Goal: Information Seeking & Learning: Learn about a topic

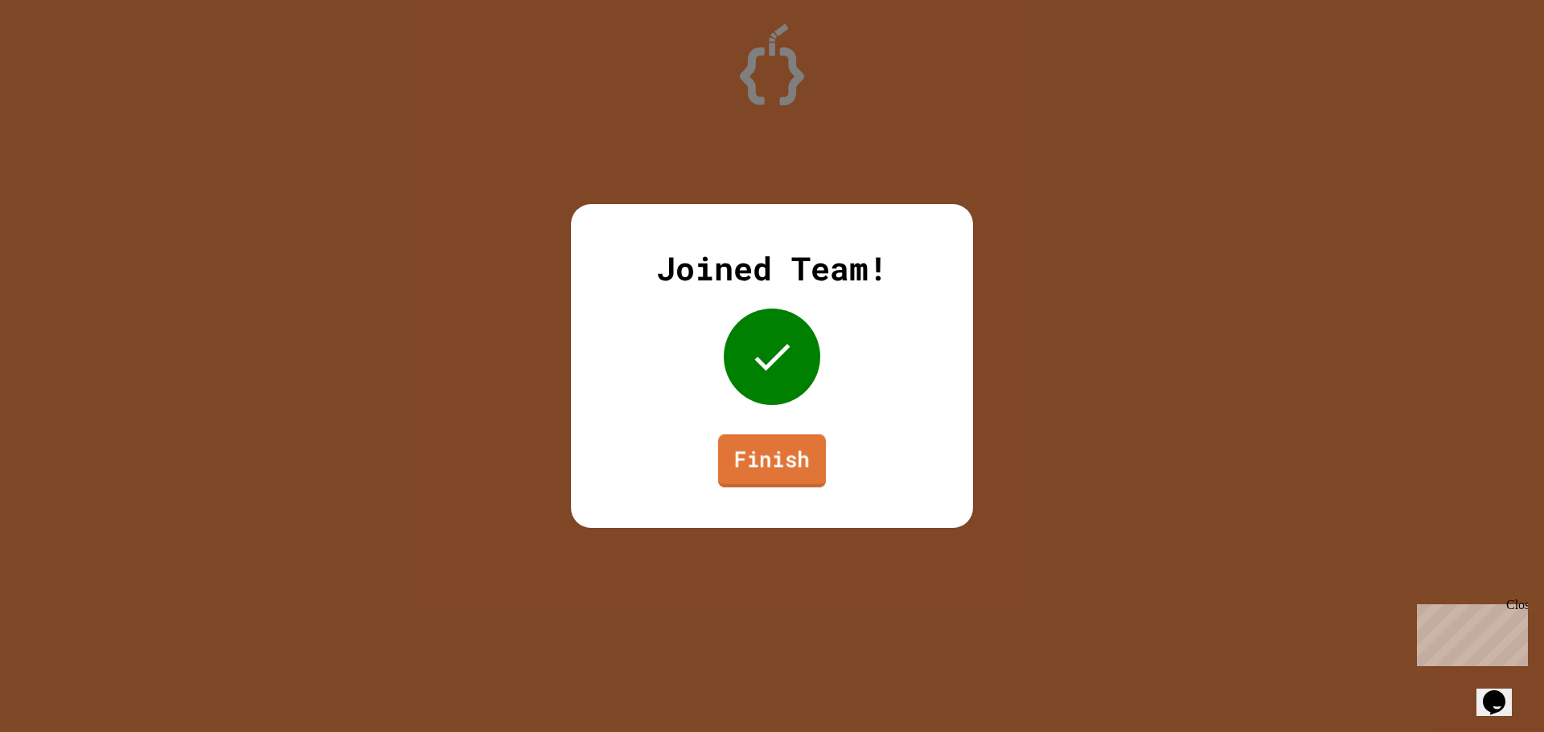
click at [764, 463] on link "Finish" at bounding box center [772, 460] width 108 height 53
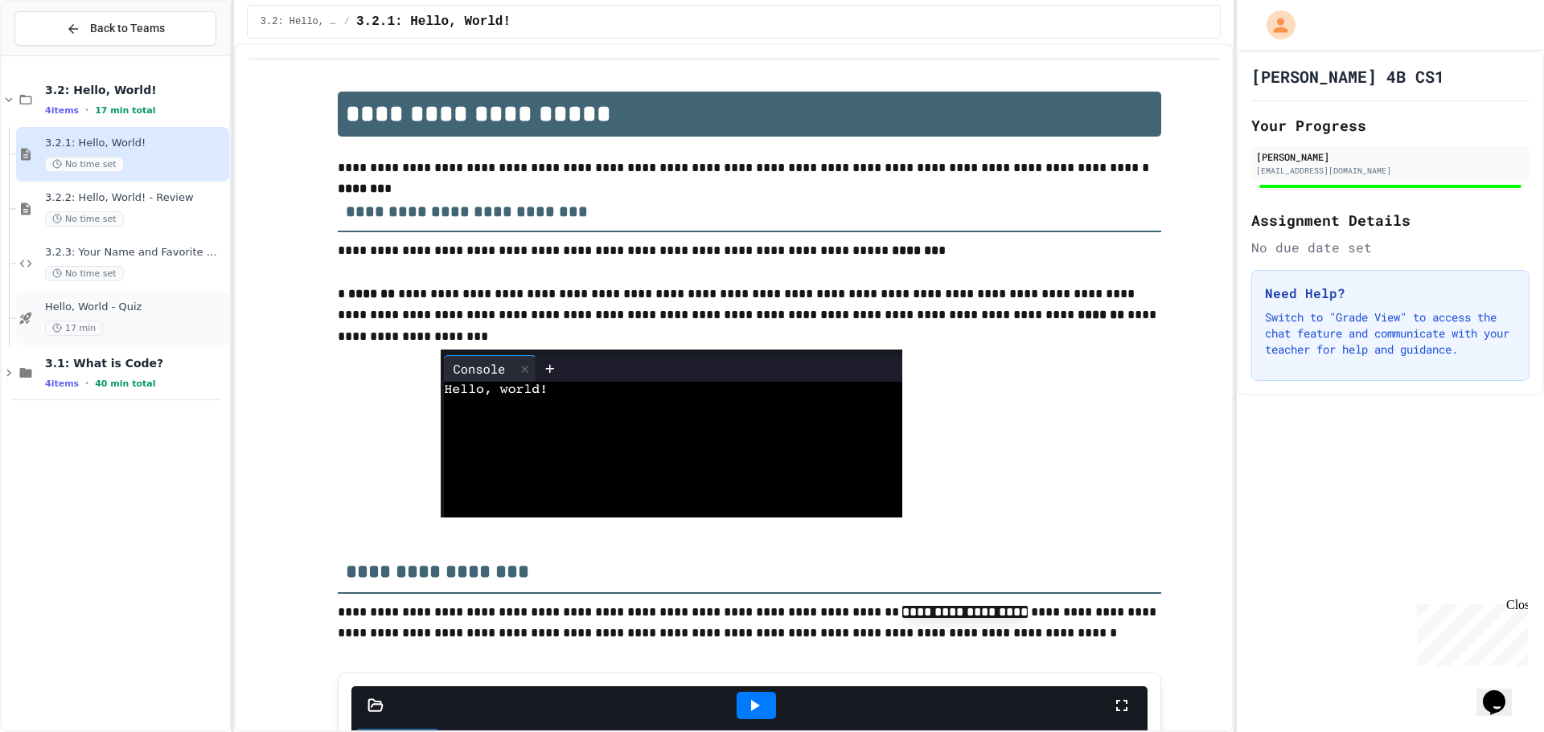
click at [141, 314] on span "Hello, World - Quiz" at bounding box center [135, 308] width 181 height 14
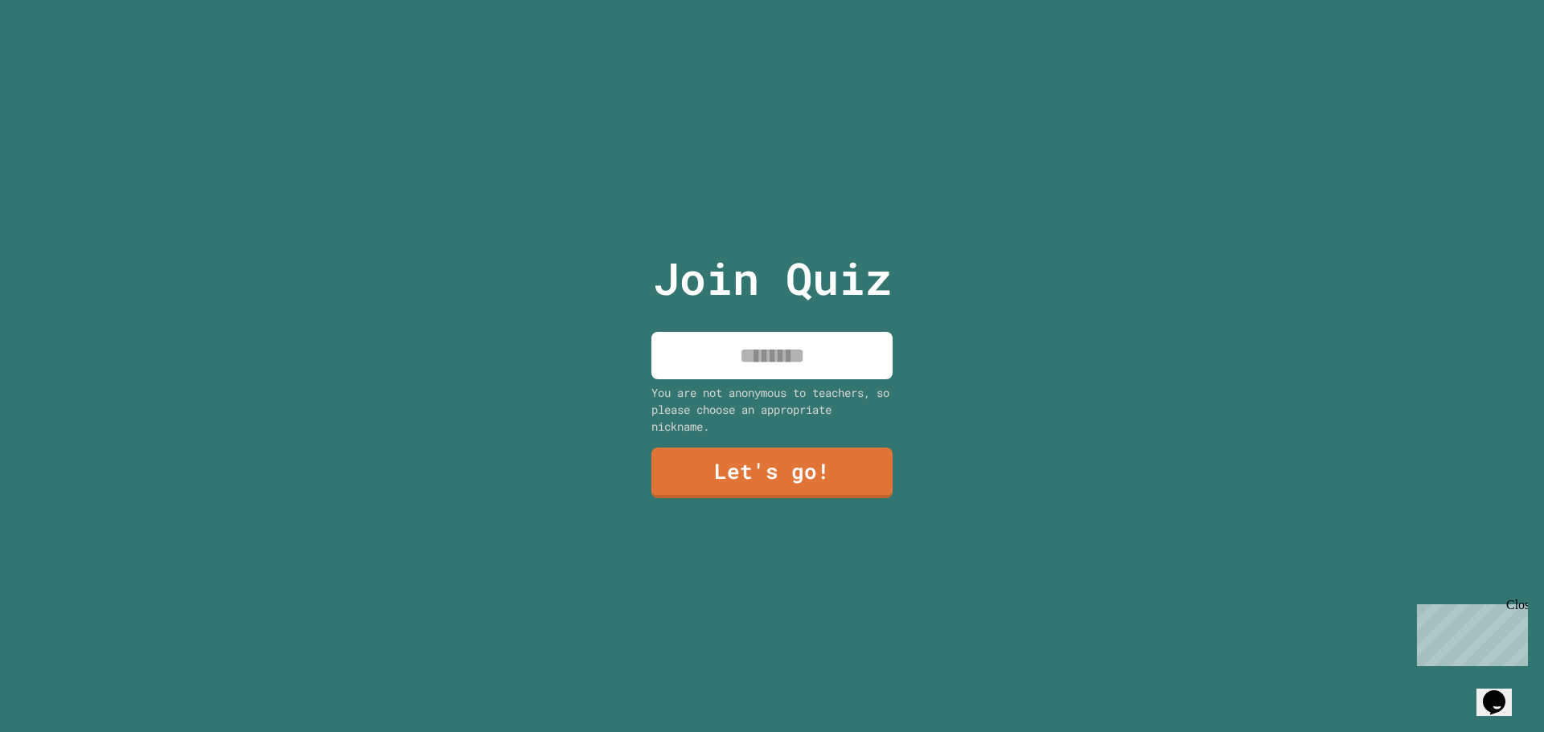
click at [718, 344] on input at bounding box center [771, 355] width 241 height 47
type input "**********"
click at [771, 460] on link "Let's go!" at bounding box center [771, 471] width 235 height 53
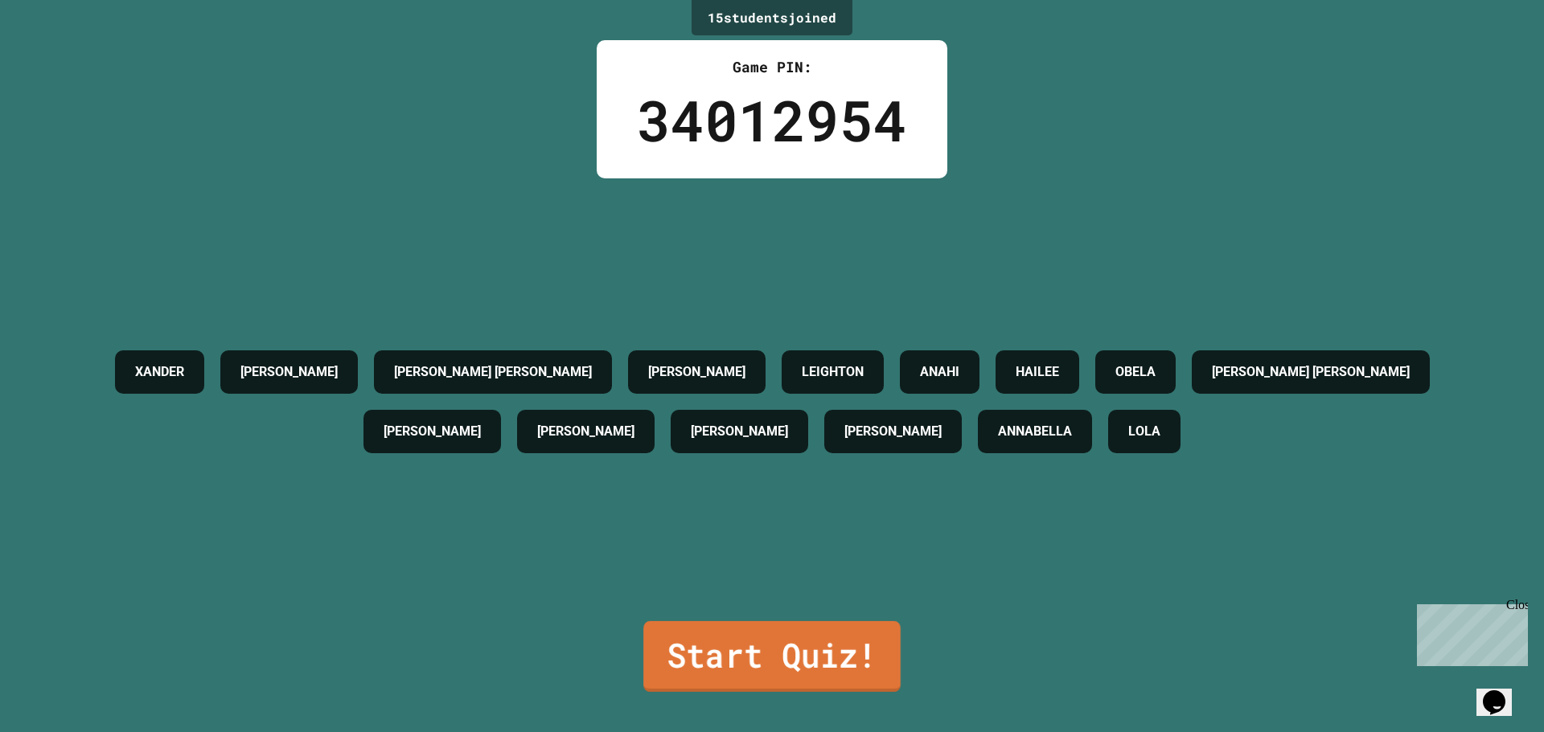
click at [830, 638] on link "Start Quiz!" at bounding box center [771, 656] width 257 height 71
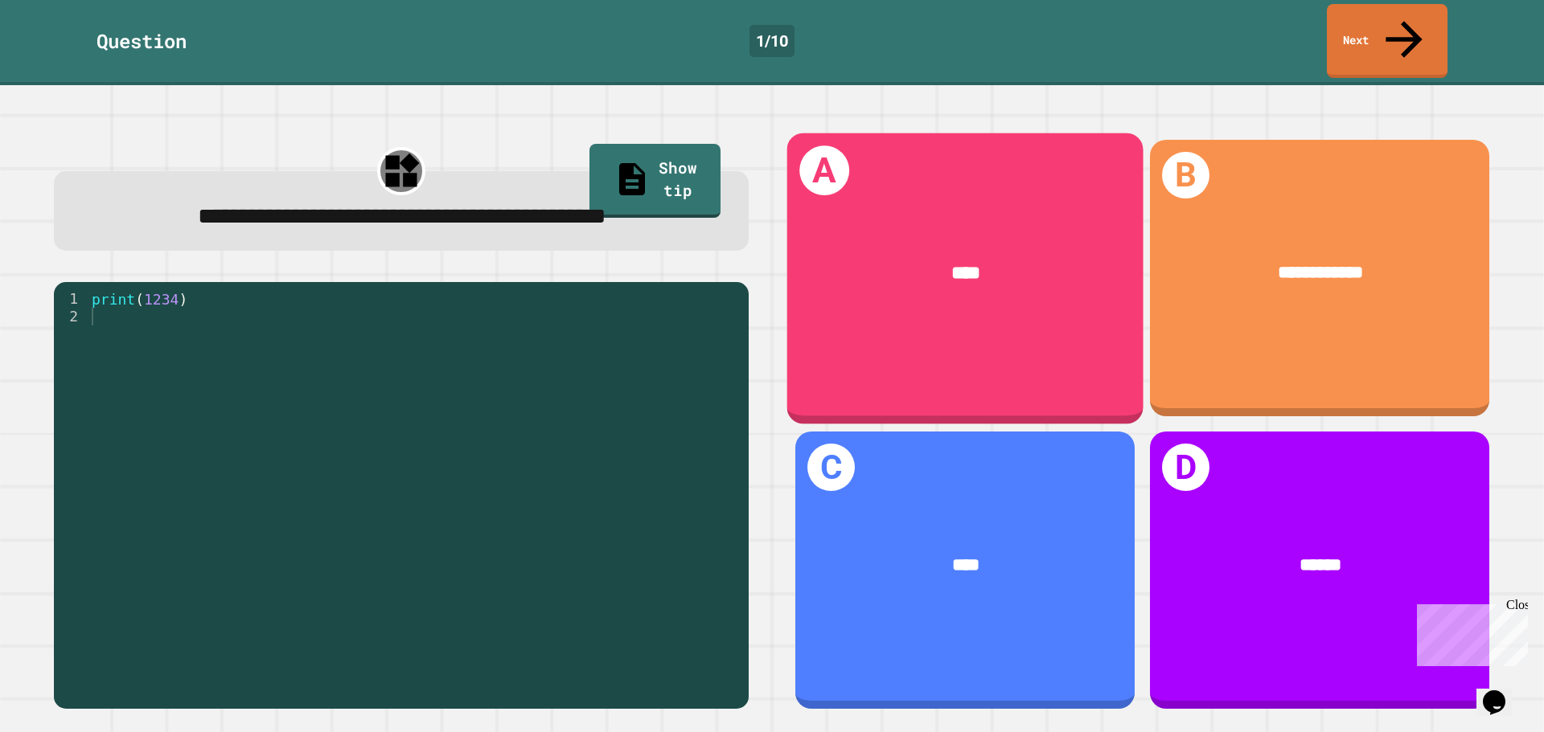
click at [1024, 277] on div "****" at bounding box center [965, 274] width 356 height 104
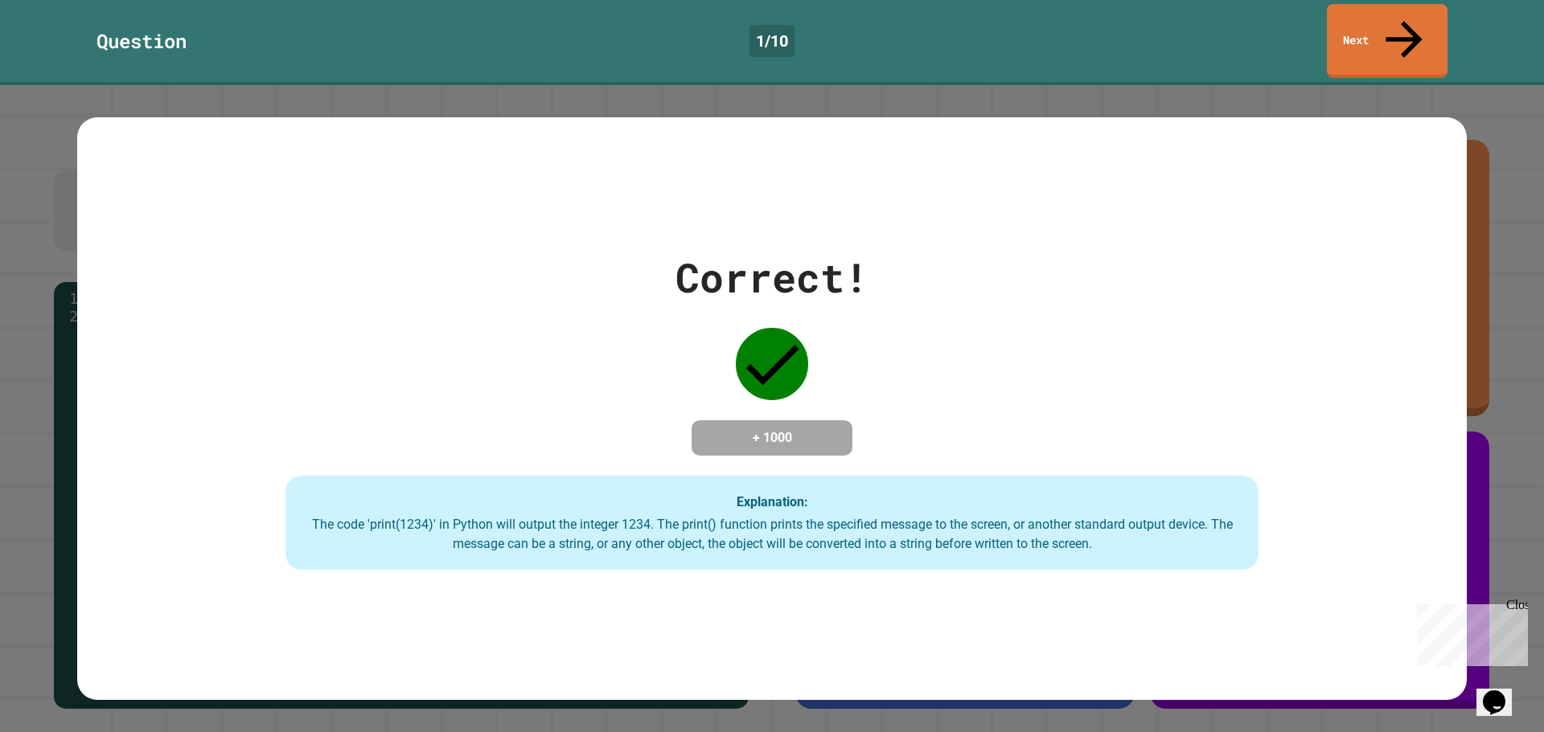
click at [955, 371] on div "Correct! + 1000 Explanation: The code 'print(1234)' in Python will output the i…" at bounding box center [771, 409] width 1389 height 323
drag, startPoint x: 1362, startPoint y: 532, endPoint x: 1293, endPoint y: 503, distance: 75.0
click at [1358, 529] on div "Correct! + 1000 Explanation: The code 'print(1234)' in Python will output the i…" at bounding box center [771, 409] width 1389 height 323
click at [1026, 437] on div "Correct! + 1000 Explanation: The code 'print(1234)' in Python will output the i…" at bounding box center [771, 409] width 1389 height 323
click at [1515, 597] on div "Correct! + 1000 Explanation: The code 'print(1234)' in Python will output the i…" at bounding box center [772, 408] width 1544 height 647
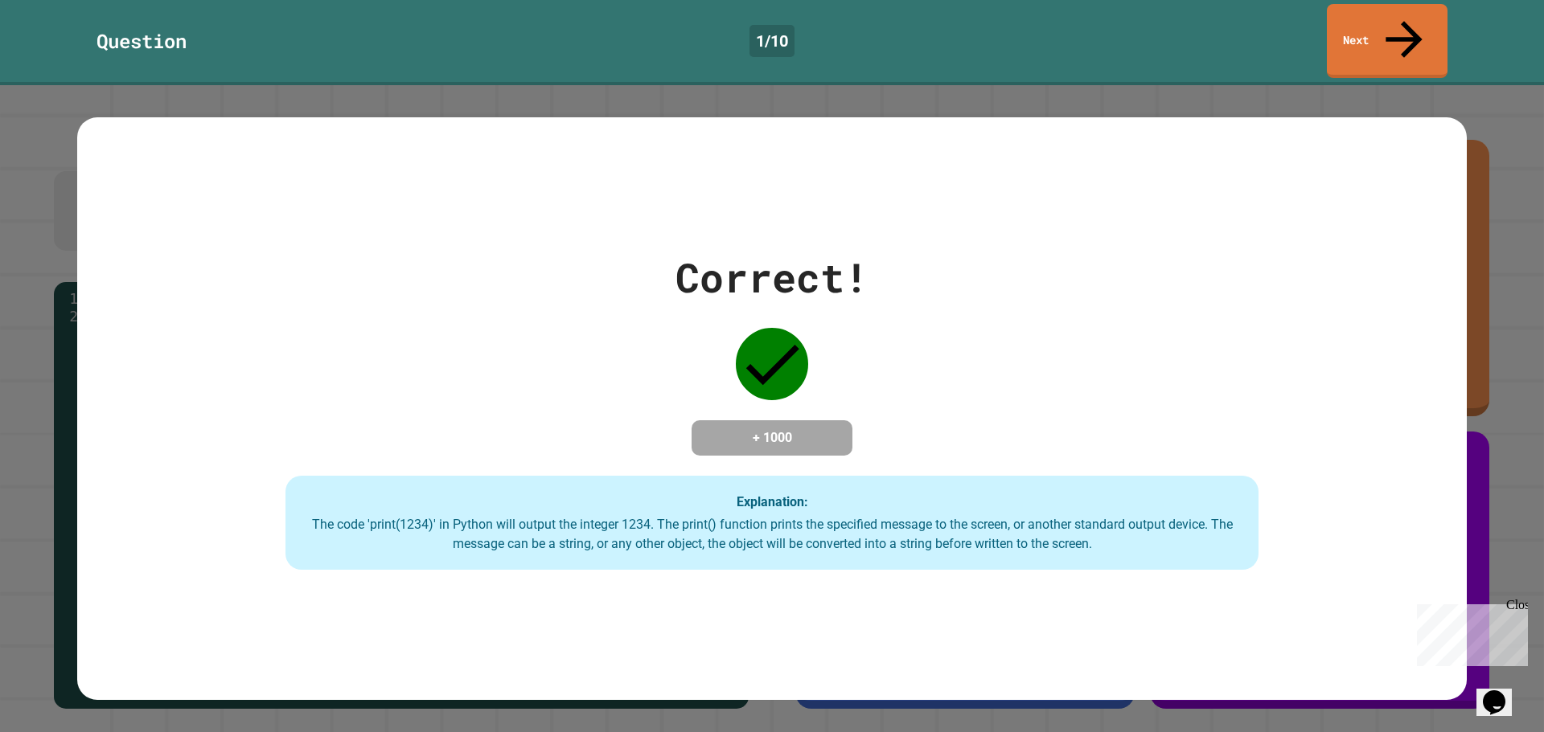
click at [1515, 601] on div "Close" at bounding box center [1516, 608] width 20 height 20
drag, startPoint x: 898, startPoint y: 499, endPoint x: 875, endPoint y: 482, distance: 29.3
click at [893, 515] on div "The code 'print(1234)' in Python will output the integer 1234. The print() func…" at bounding box center [772, 534] width 941 height 39
click at [682, 334] on div "Correct! + 1000 Explanation: The code 'print(1234)' in Python will output the i…" at bounding box center [771, 409] width 1389 height 323
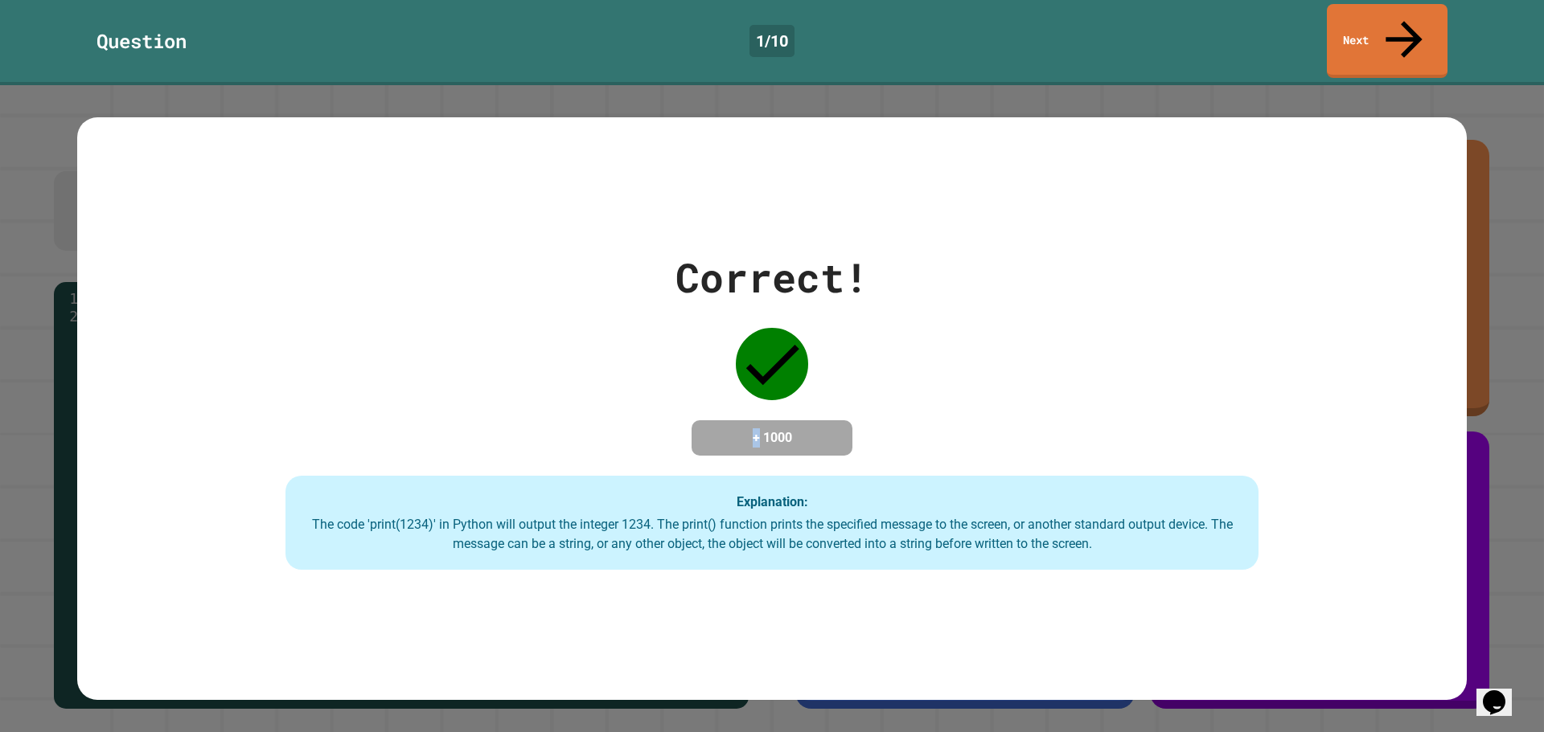
click at [681, 334] on div "Correct! + 1000 Explanation: The code 'print(1234)' in Python will output the i…" at bounding box center [771, 409] width 1389 height 323
click at [643, 349] on div "Correct! + 1000 Explanation: The code 'print(1234)' in Python will output the i…" at bounding box center [771, 409] width 1389 height 323
click at [765, 328] on icon at bounding box center [772, 364] width 72 height 72
click at [1436, 13] on link "Next" at bounding box center [1386, 40] width 121 height 78
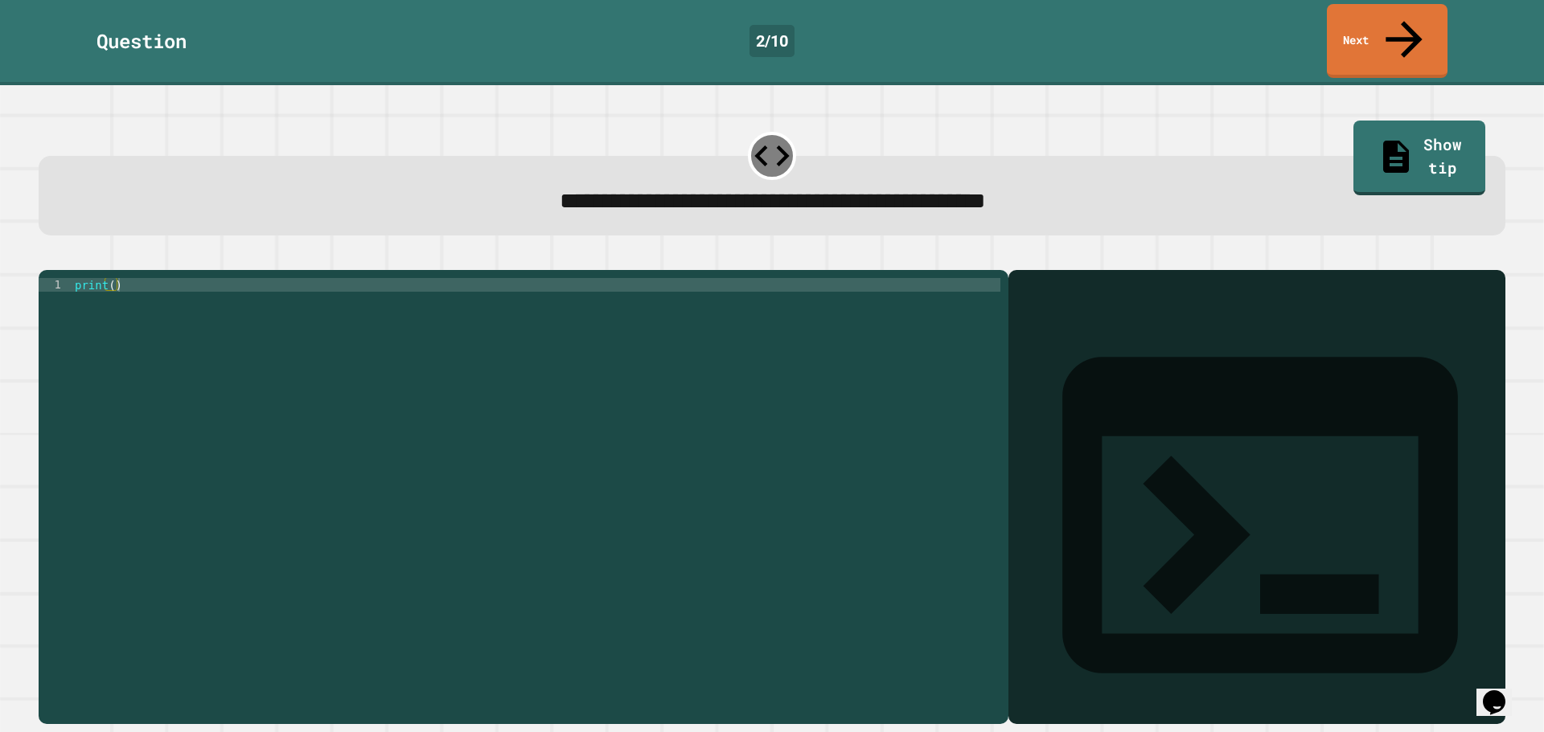
click at [541, 288] on div "print ( )" at bounding box center [536, 496] width 929 height 437
click at [111, 278] on div "print ( )" at bounding box center [536, 496] width 929 height 437
type textarea "**********"
click at [47, 257] on icon "button" at bounding box center [47, 257] width 0 height 0
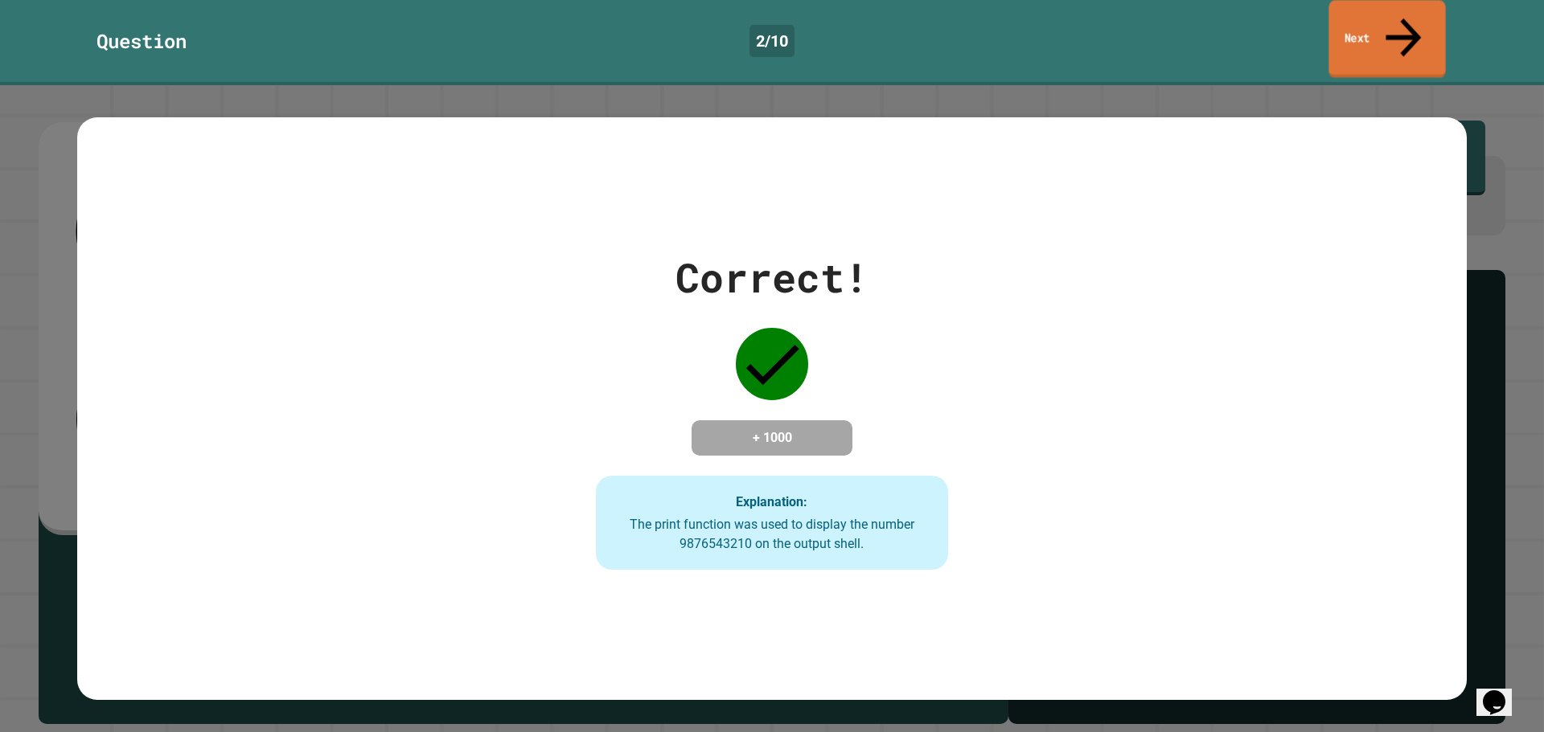
click at [1403, 24] on icon at bounding box center [1402, 37] width 53 height 57
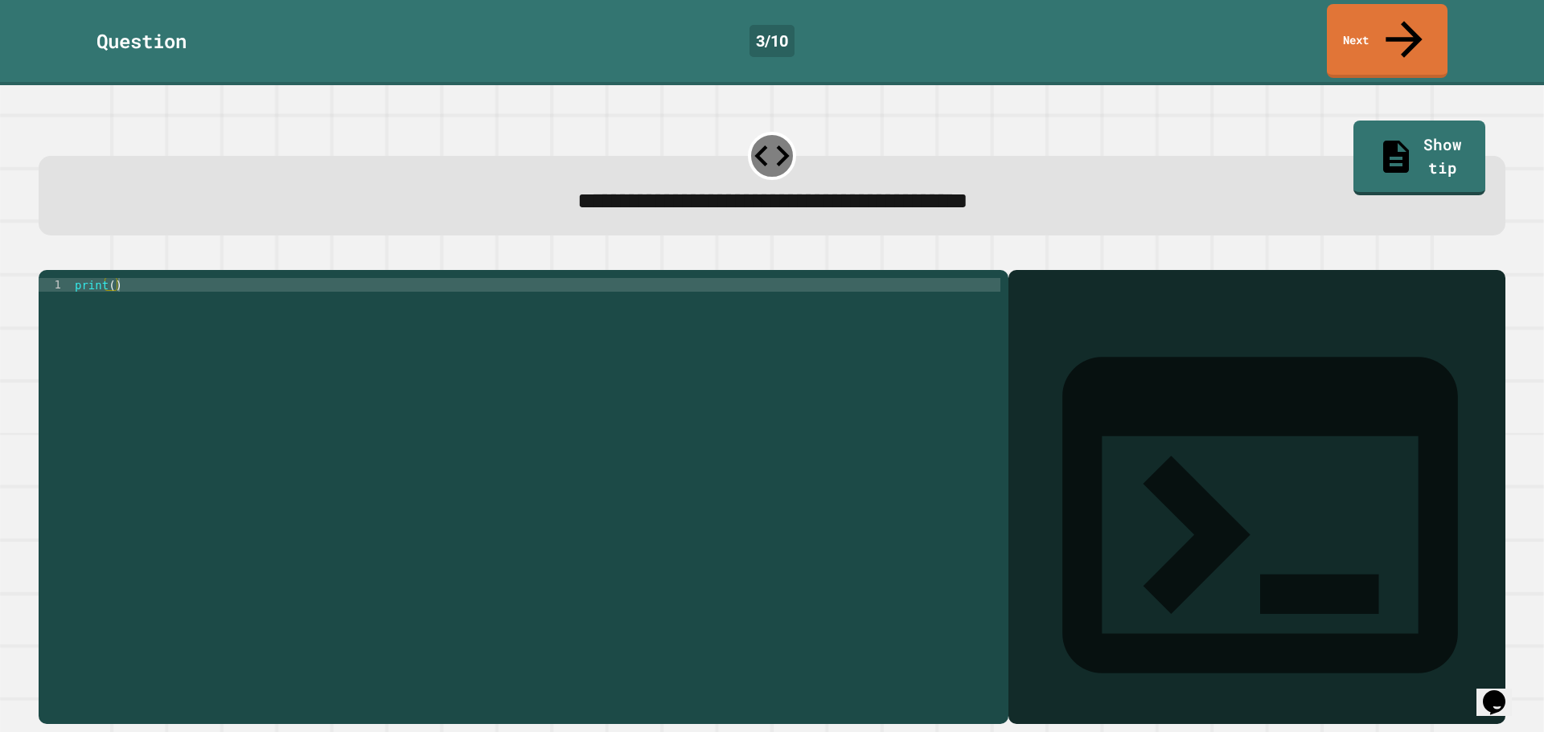
click at [109, 278] on div "print ( )" at bounding box center [536, 496] width 929 height 437
type textarea "**********"
click at [47, 257] on button "button" at bounding box center [47, 257] width 0 height 0
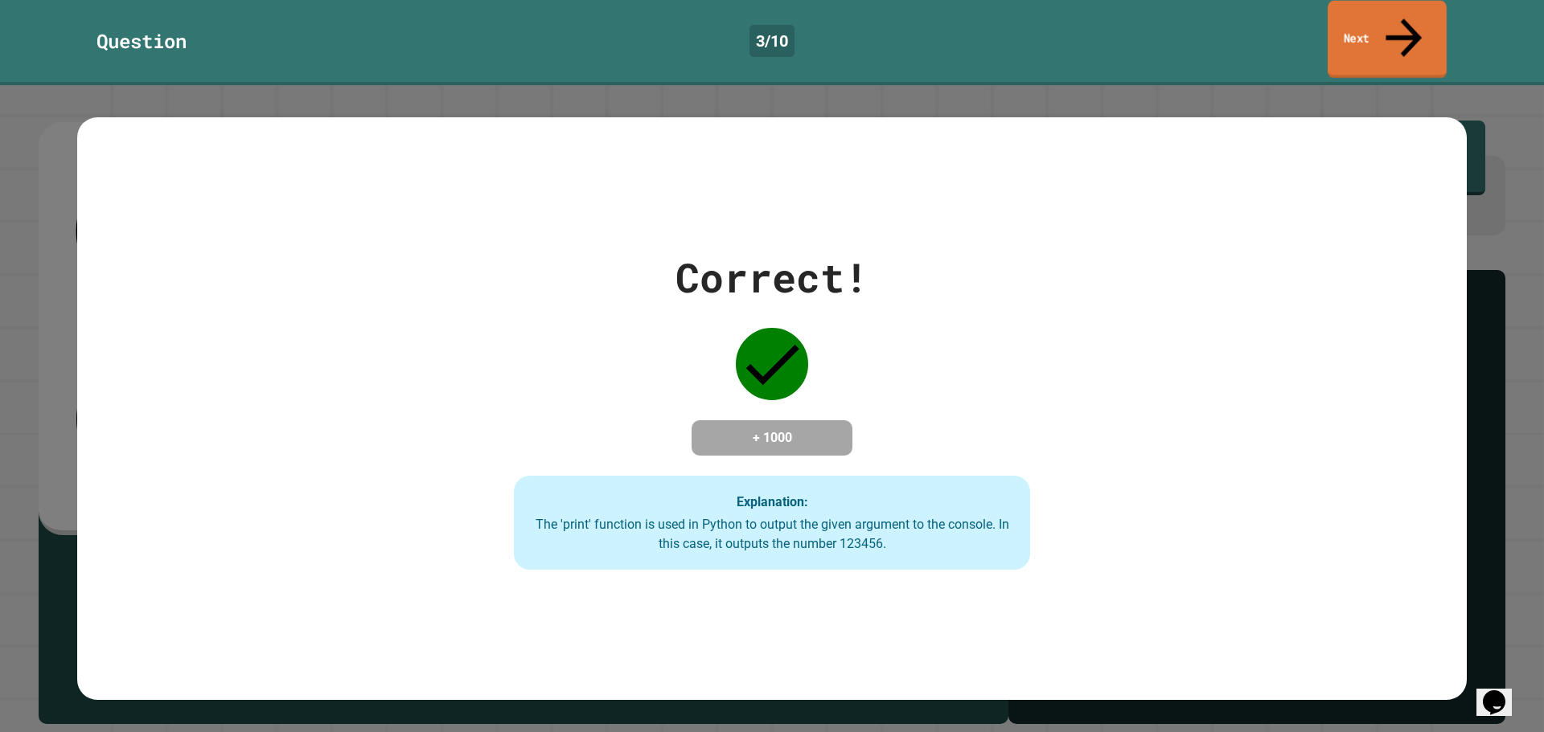
click at [1407, 9] on link "Next" at bounding box center [1386, 40] width 119 height 78
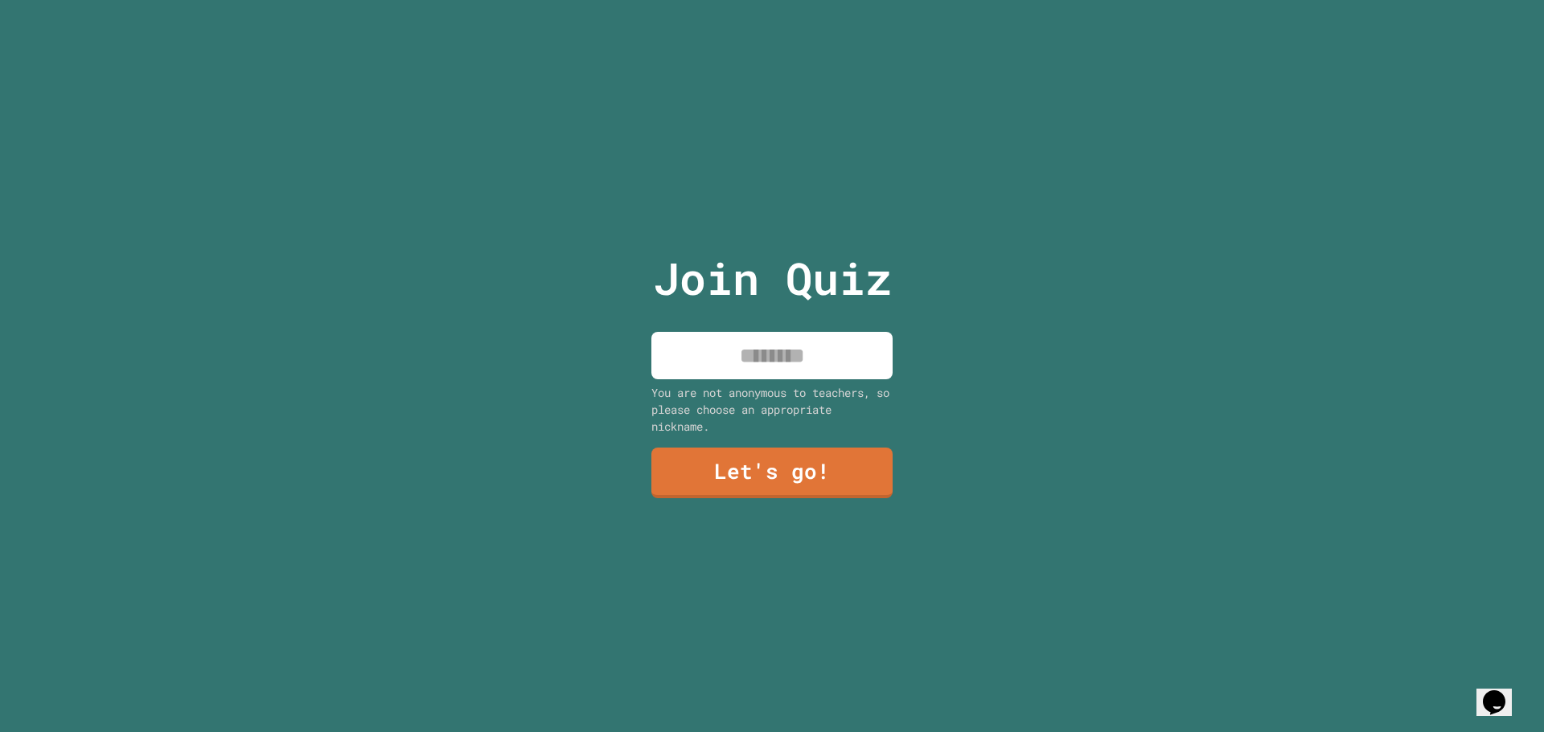
click at [859, 347] on input at bounding box center [771, 355] width 241 height 47
type input "**********"
click at [892, 456] on div "**********" at bounding box center [772, 366] width 271 height 732
click at [844, 474] on link "Let's go!" at bounding box center [772, 471] width 240 height 53
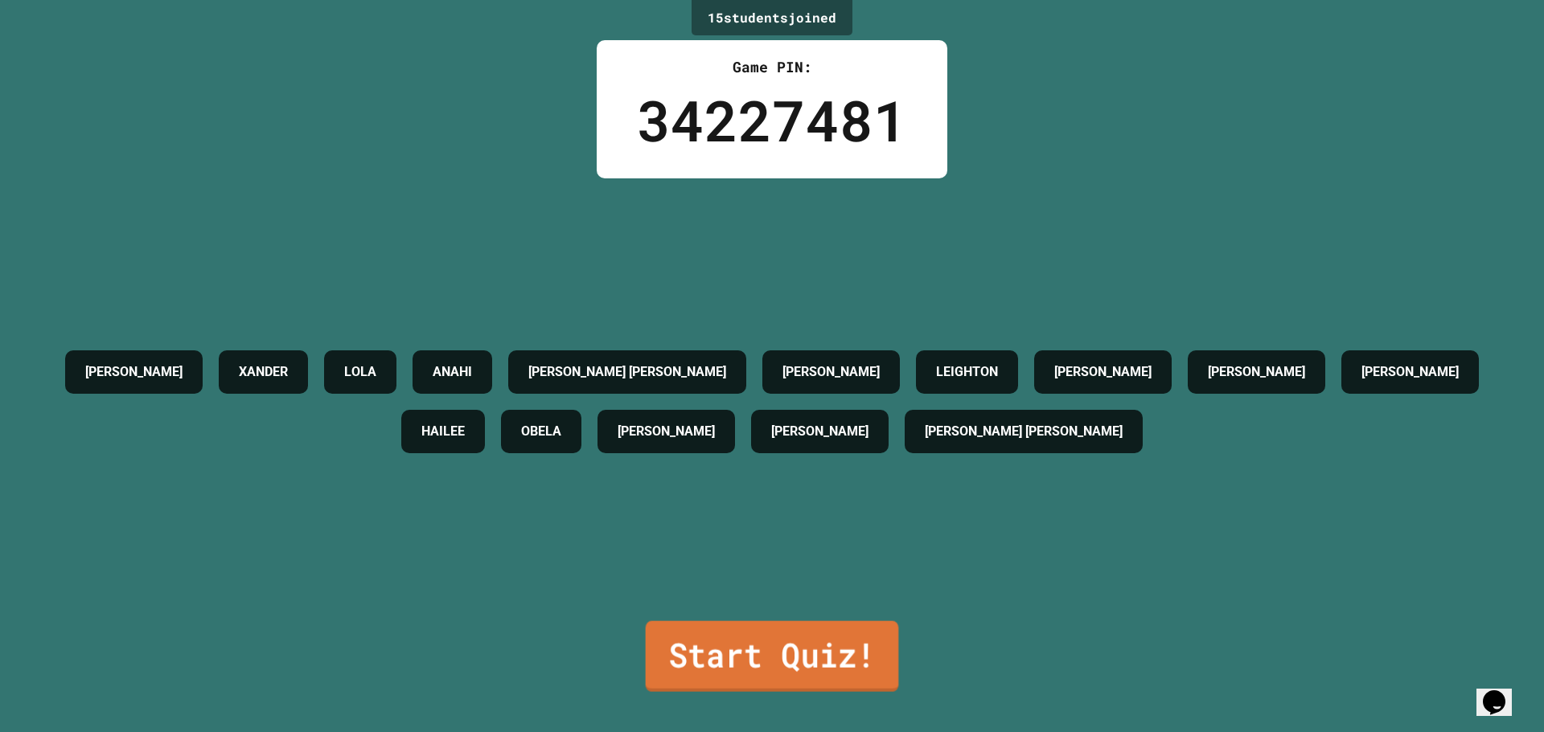
click at [753, 638] on link "Start Quiz!" at bounding box center [772, 656] width 253 height 71
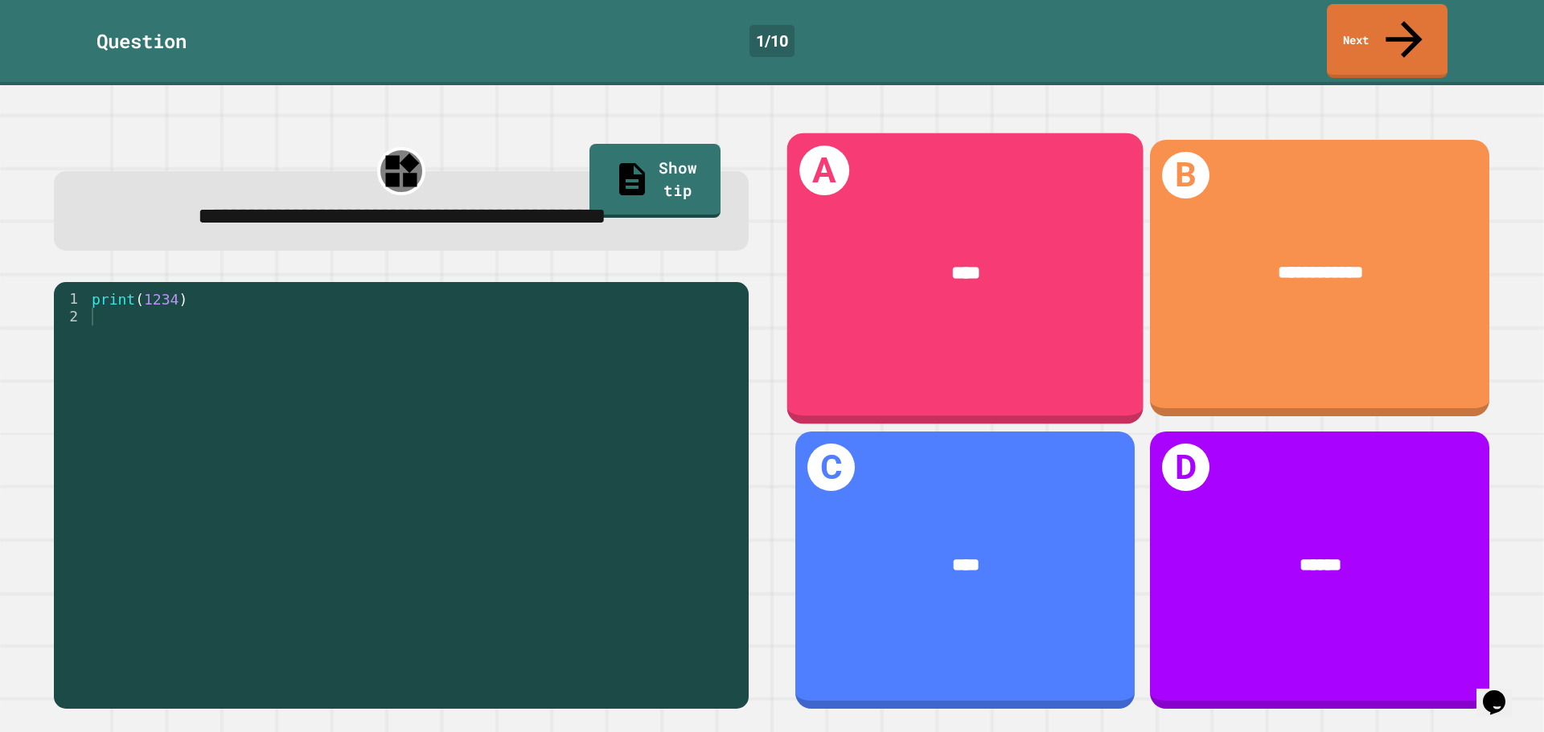
click at [916, 295] on div "A ****" at bounding box center [965, 278] width 356 height 291
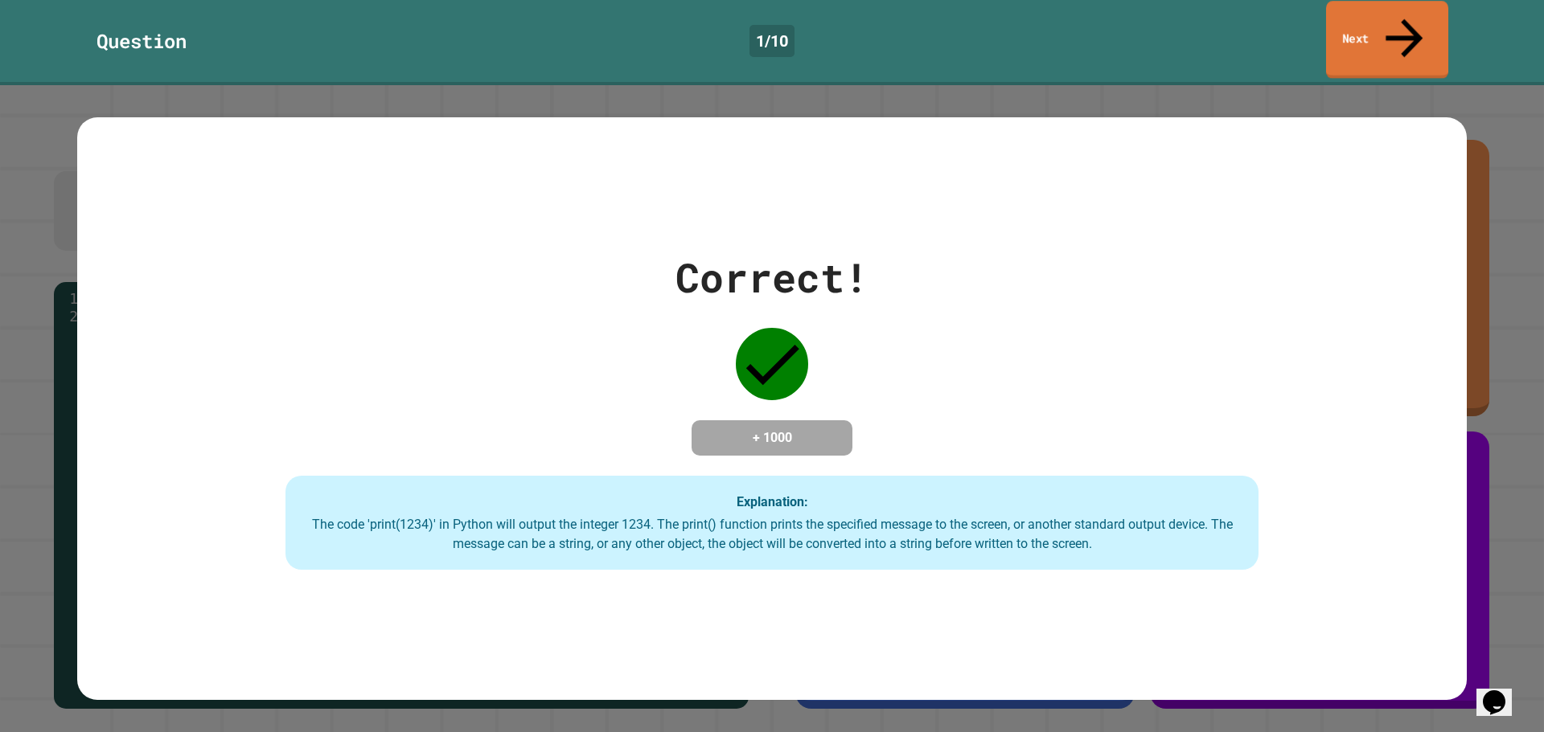
click at [1400, 14] on icon at bounding box center [1403, 38] width 55 height 57
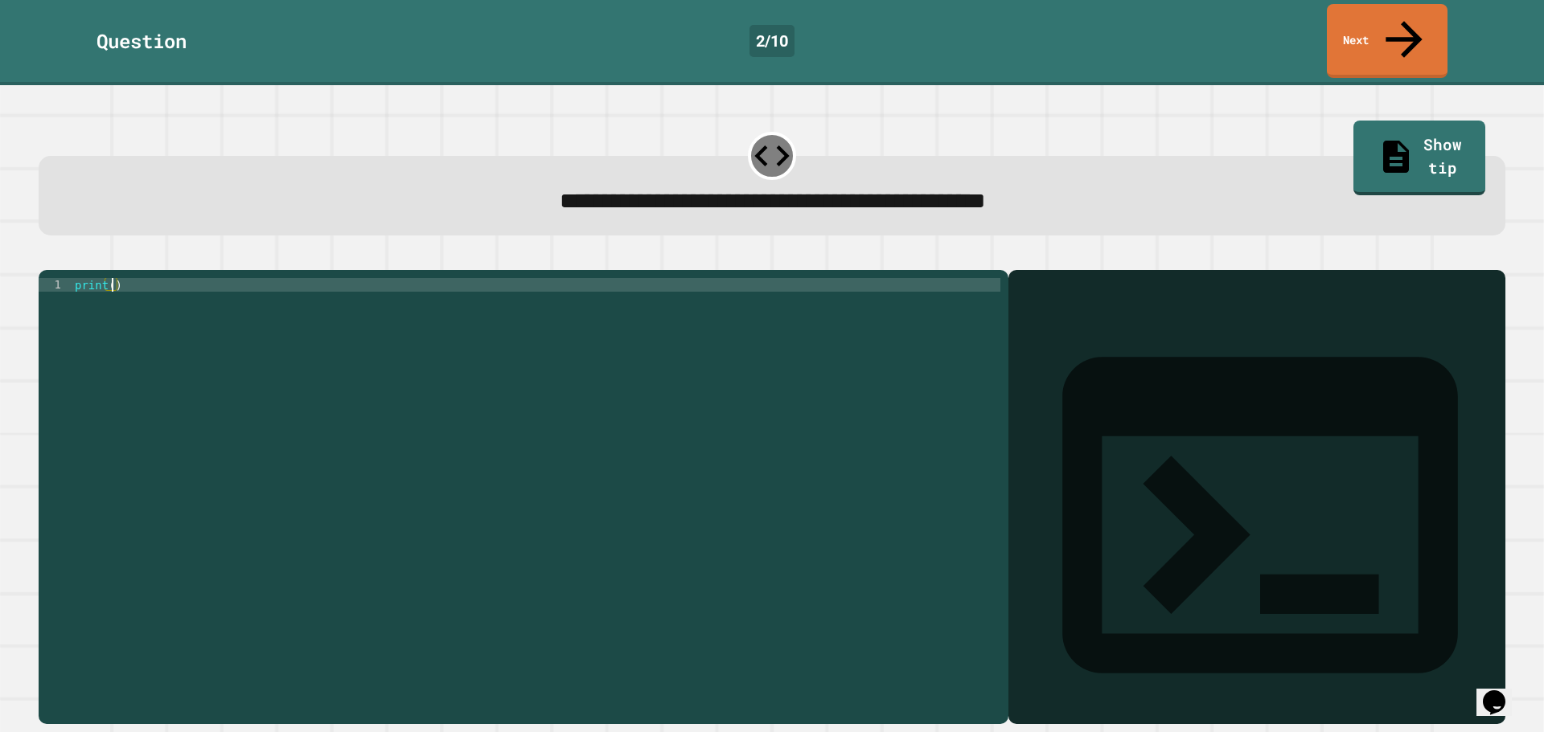
click at [112, 278] on div "print ( )" at bounding box center [536, 496] width 929 height 437
type textarea "**********"
click at [47, 257] on icon "button" at bounding box center [47, 257] width 0 height 0
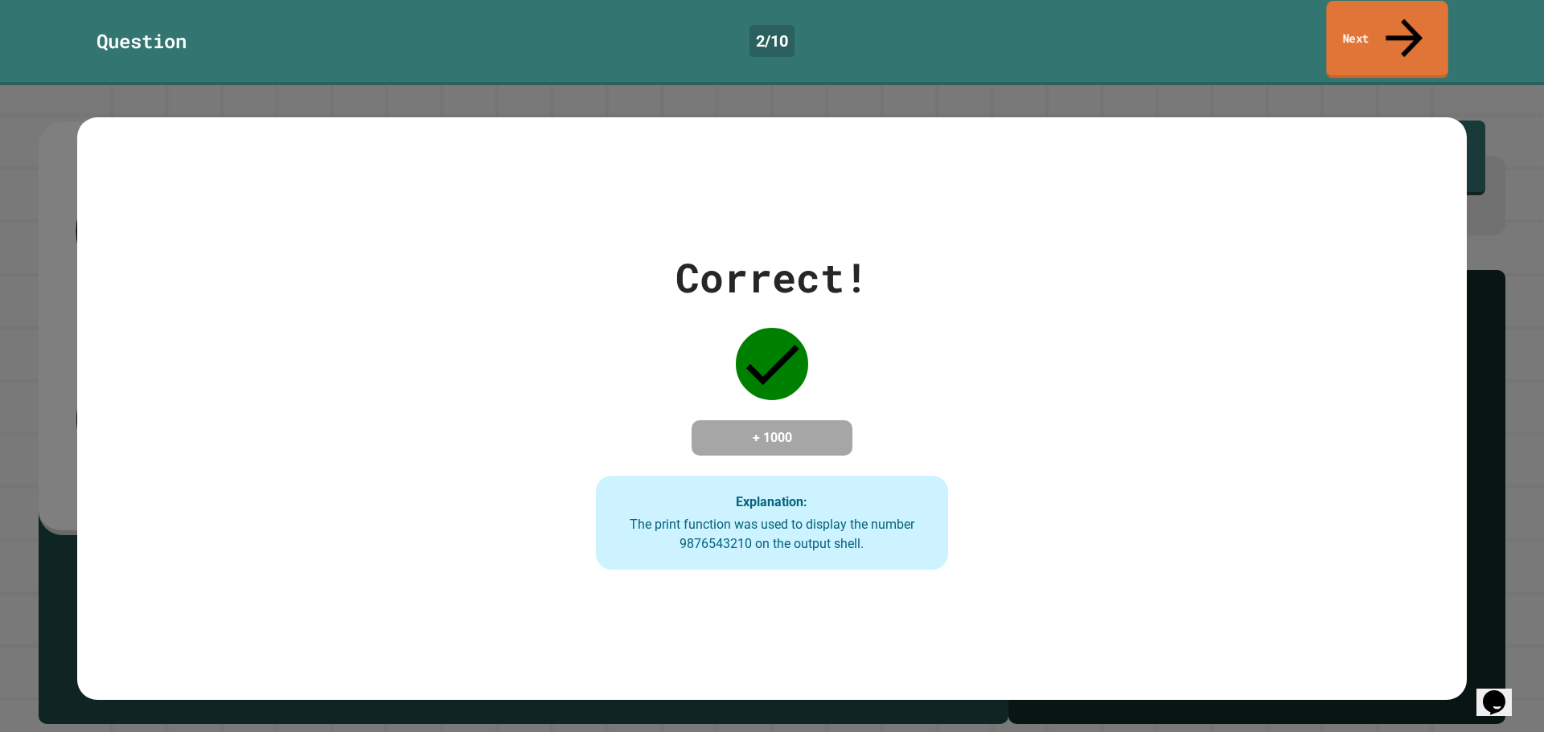
click at [1417, 19] on link "Next" at bounding box center [1386, 40] width 121 height 78
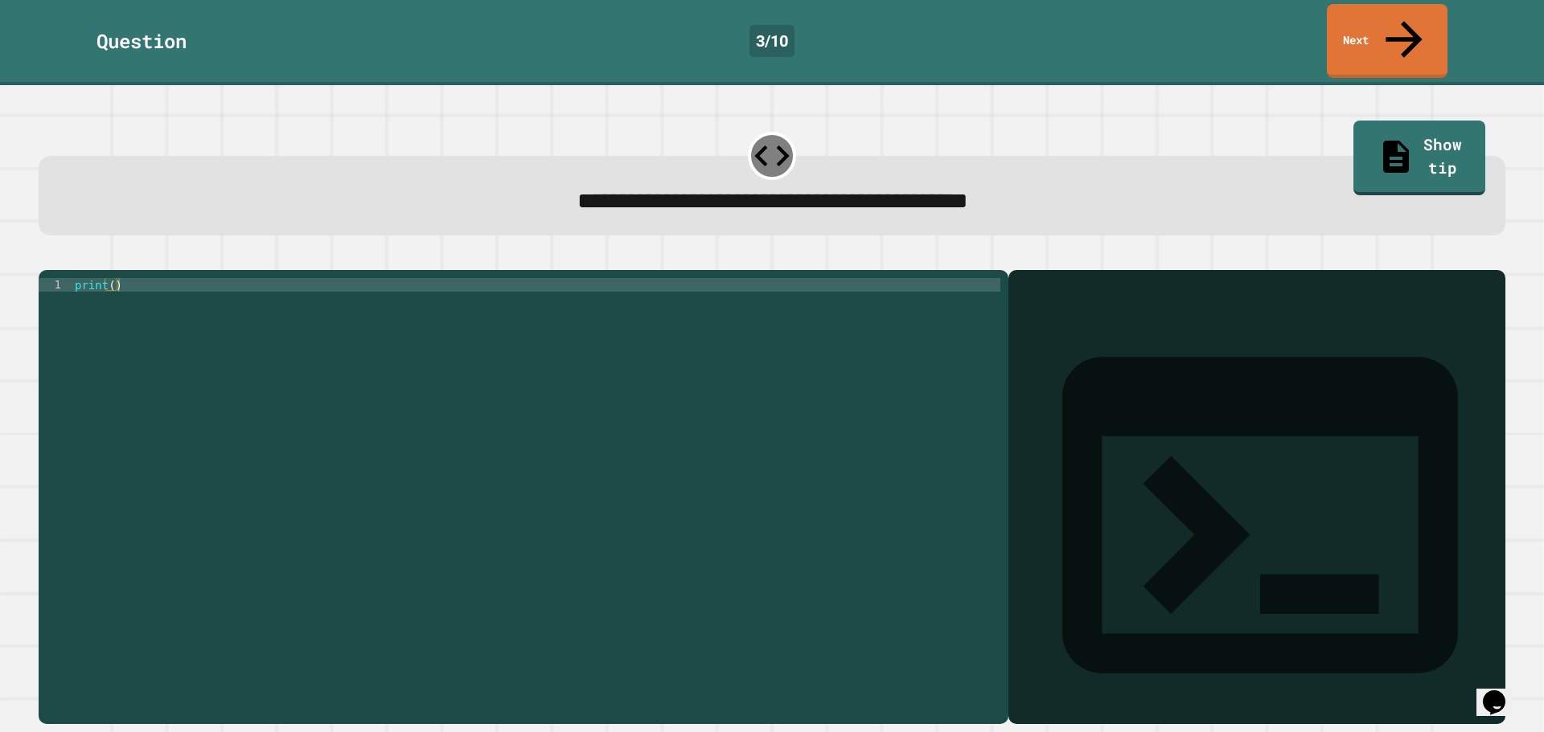
click at [109, 278] on div "print ( )" at bounding box center [536, 496] width 929 height 437
click at [113, 278] on div "print ( )" at bounding box center [536, 496] width 929 height 437
type textarea "**********"
click at [47, 257] on icon "button" at bounding box center [47, 257] width 0 height 0
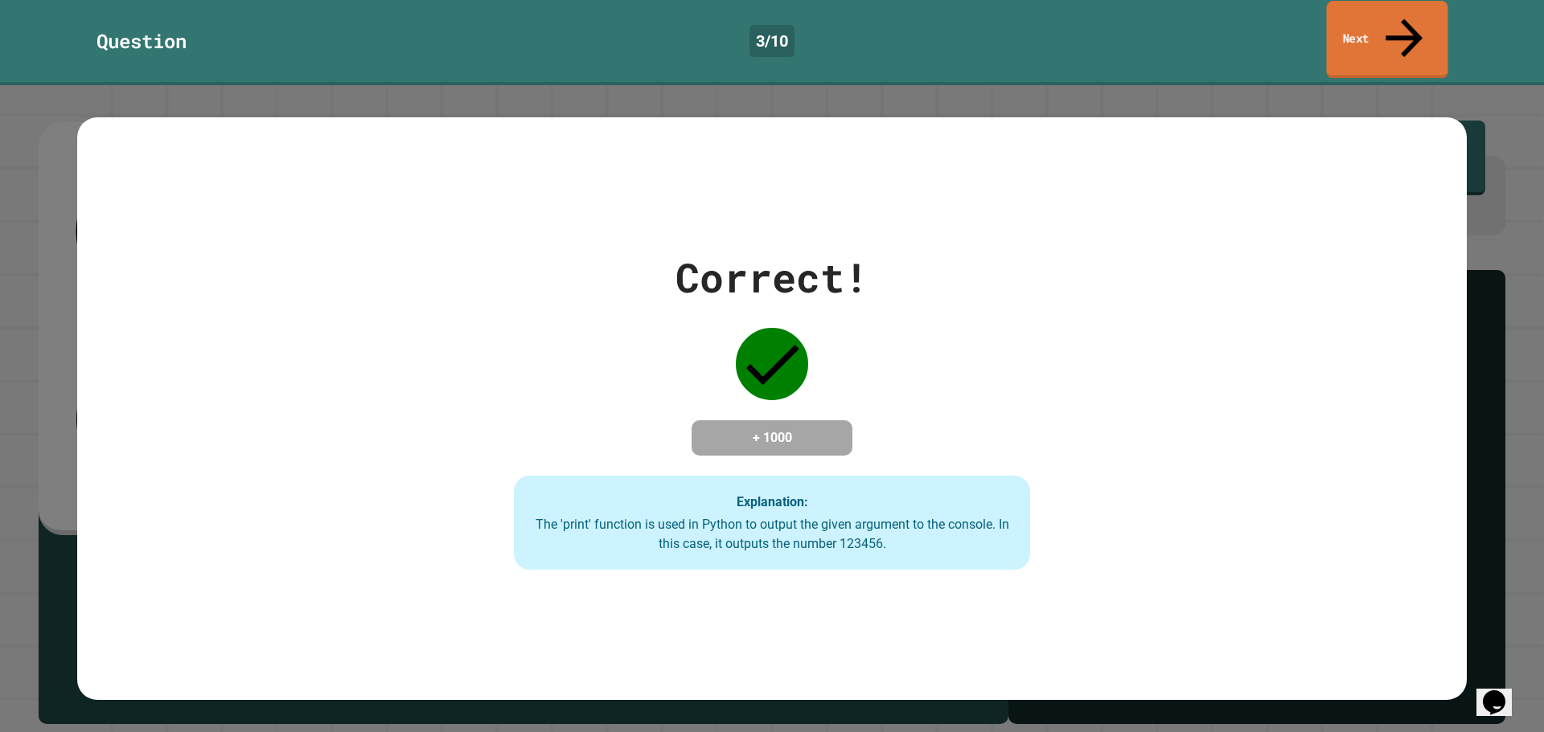
click at [1400, 17] on icon at bounding box center [1403, 38] width 55 height 57
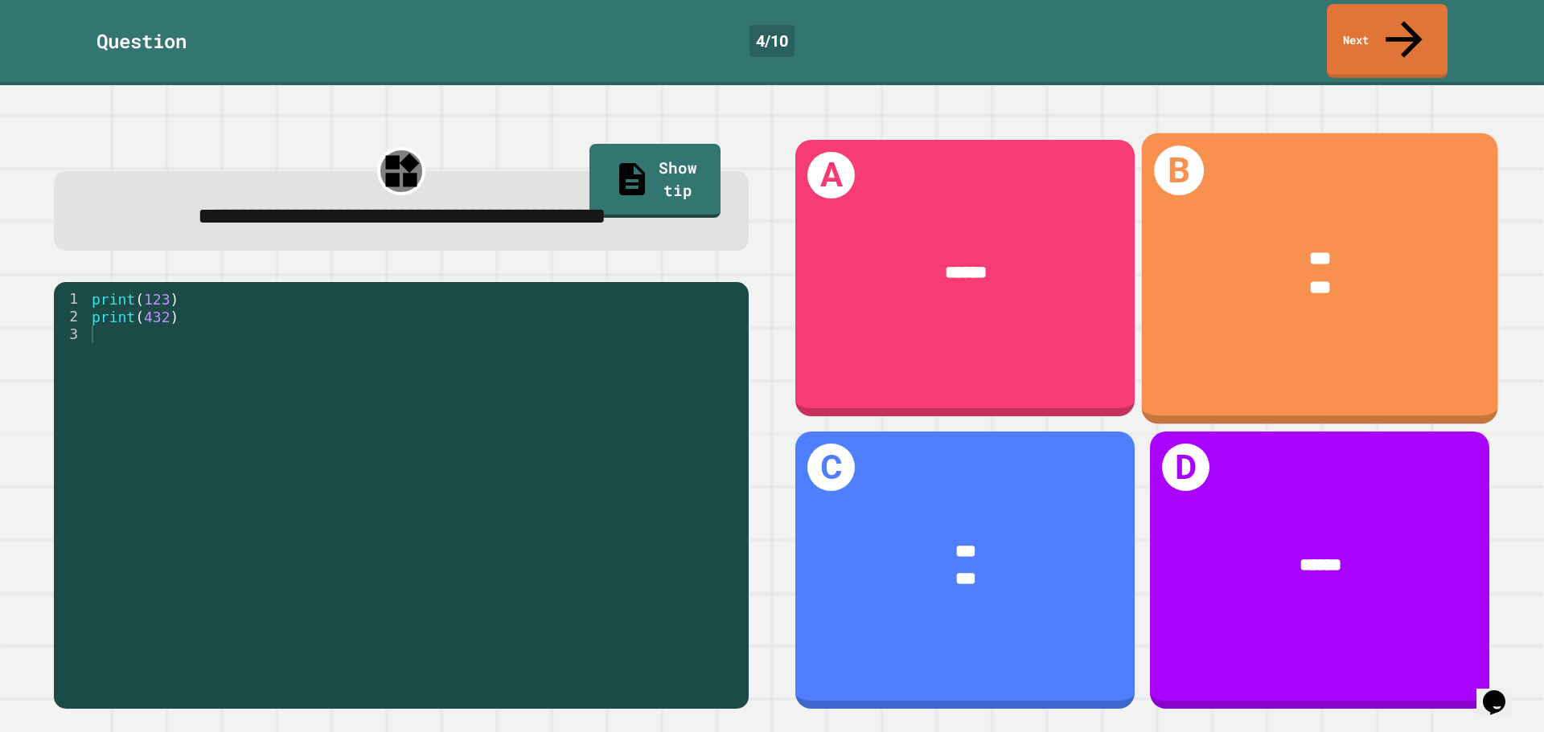
click at [1148, 314] on div "B *** ***" at bounding box center [1320, 278] width 356 height 291
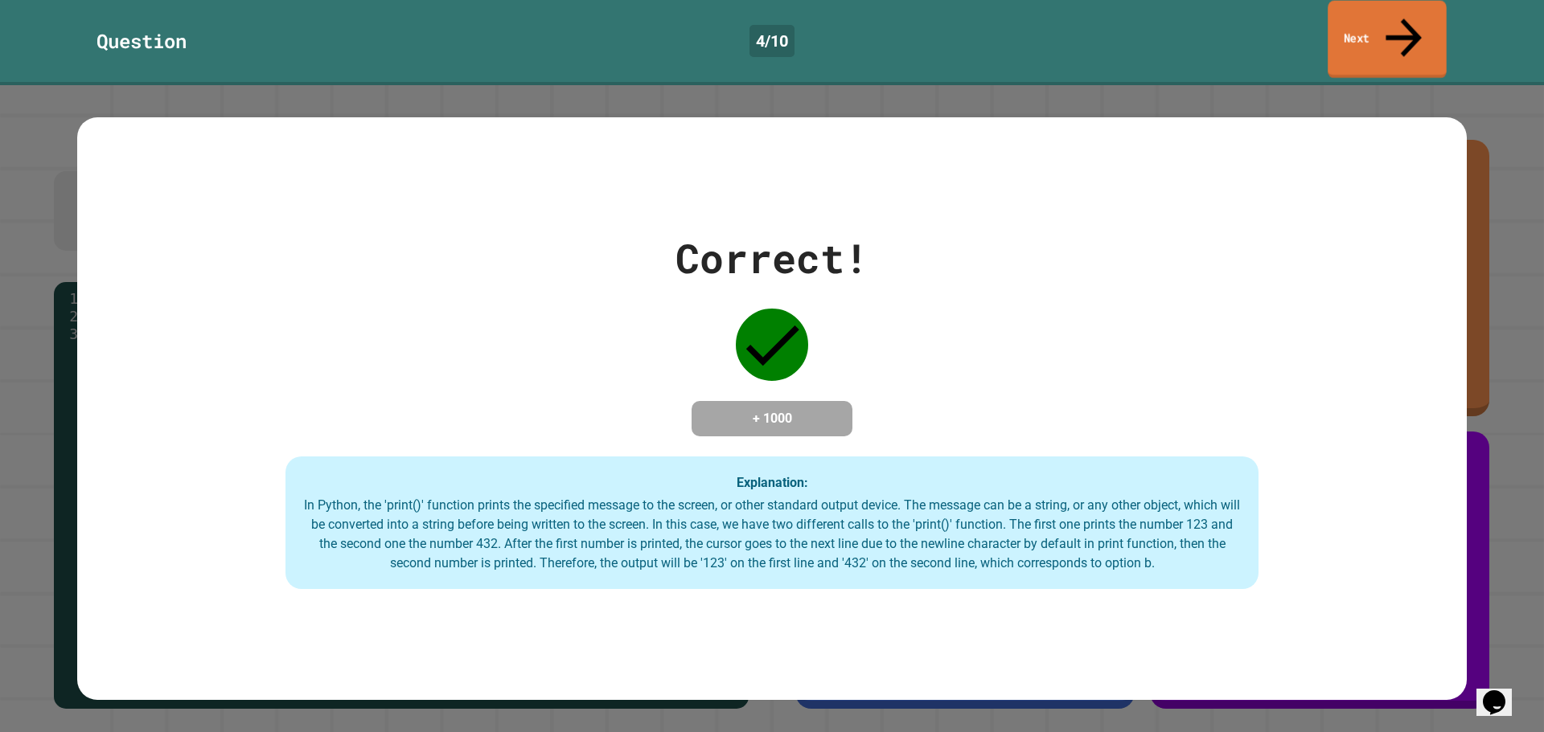
click at [1360, 19] on link "Next" at bounding box center [1386, 40] width 119 height 78
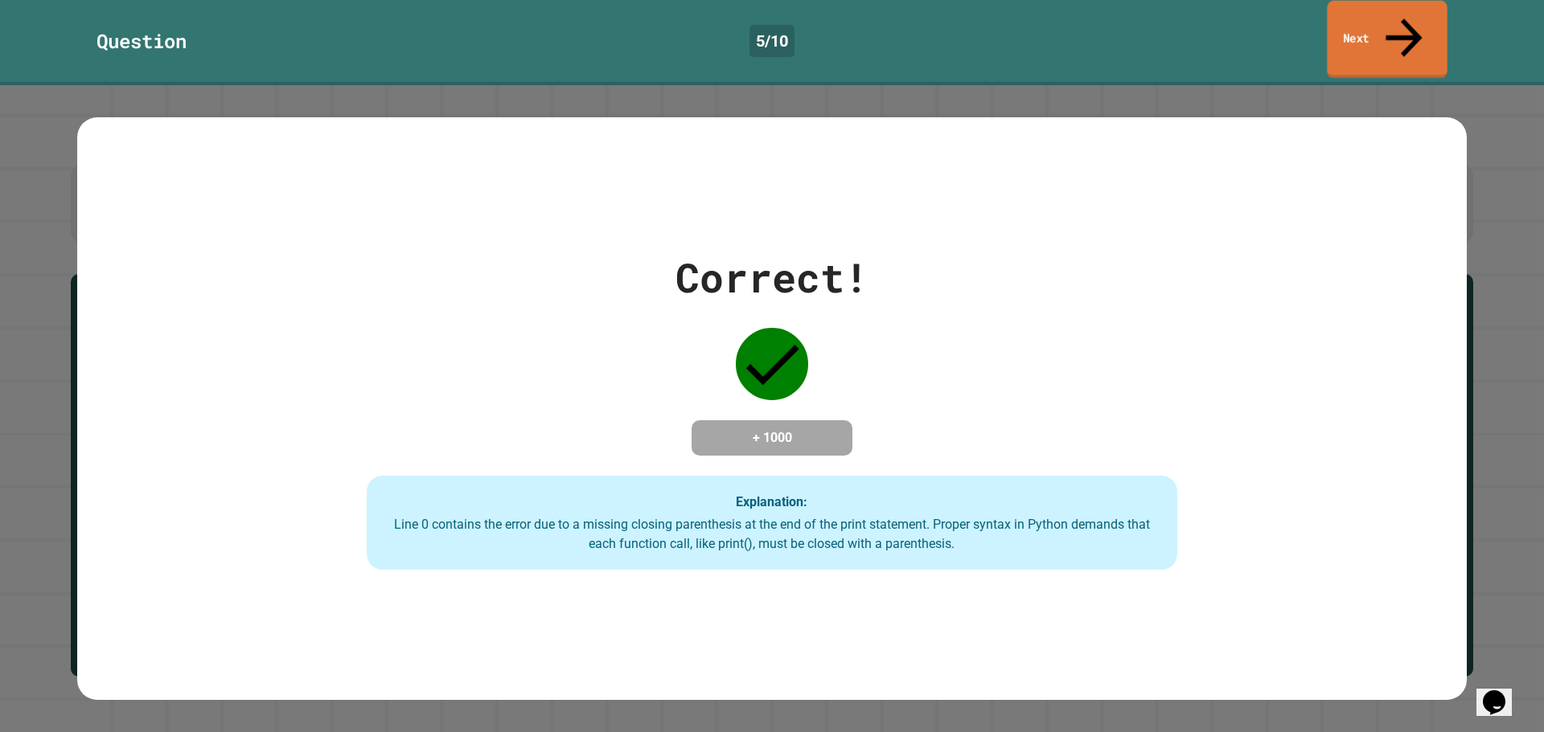
click at [1372, 19] on link "Next" at bounding box center [1387, 40] width 120 height 78
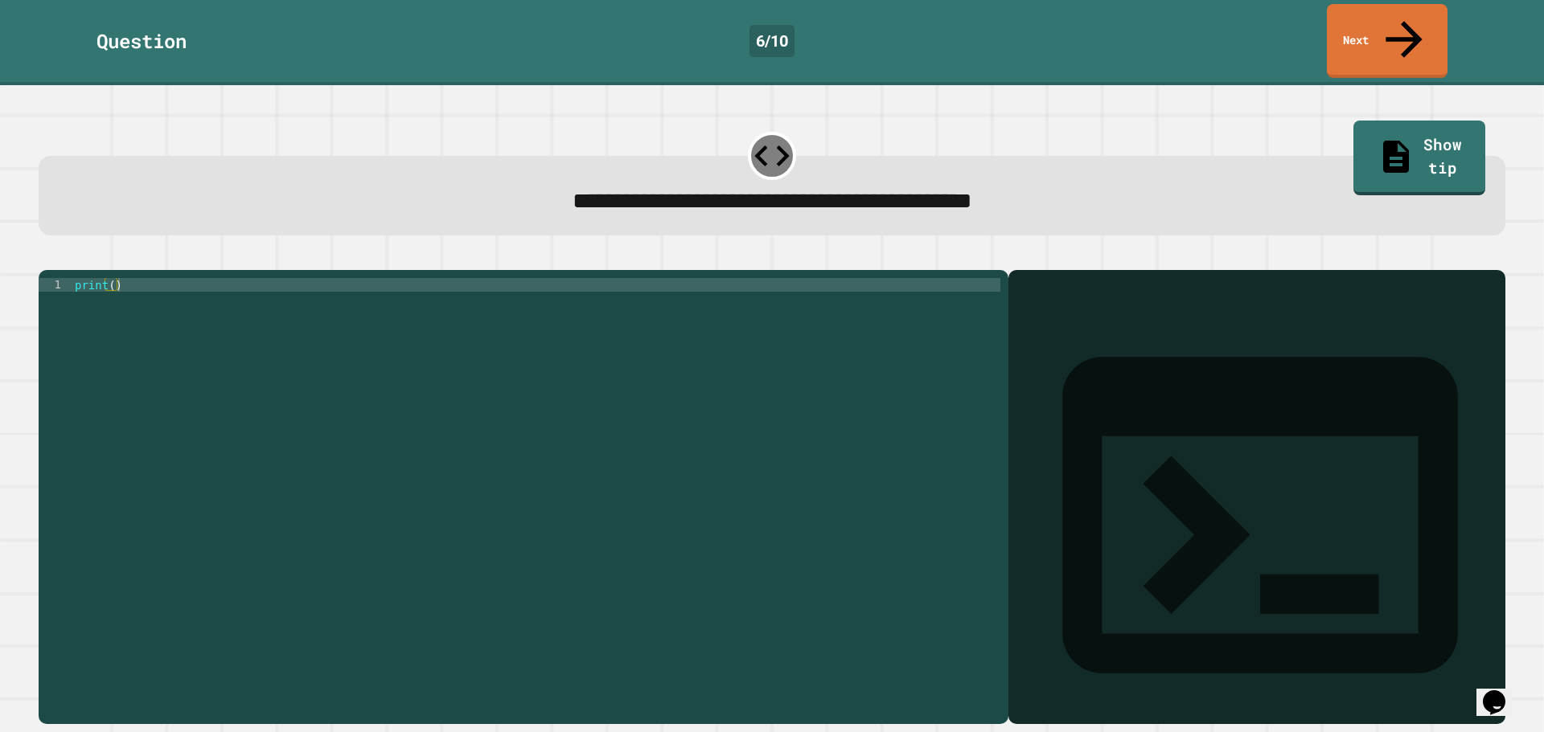
click at [109, 278] on div "print ( )" at bounding box center [536, 496] width 929 height 437
click at [114, 278] on div "print ( )" at bounding box center [536, 496] width 929 height 437
type textarea "**********"
click at [62, 261] on icon "button" at bounding box center [57, 266] width 9 height 11
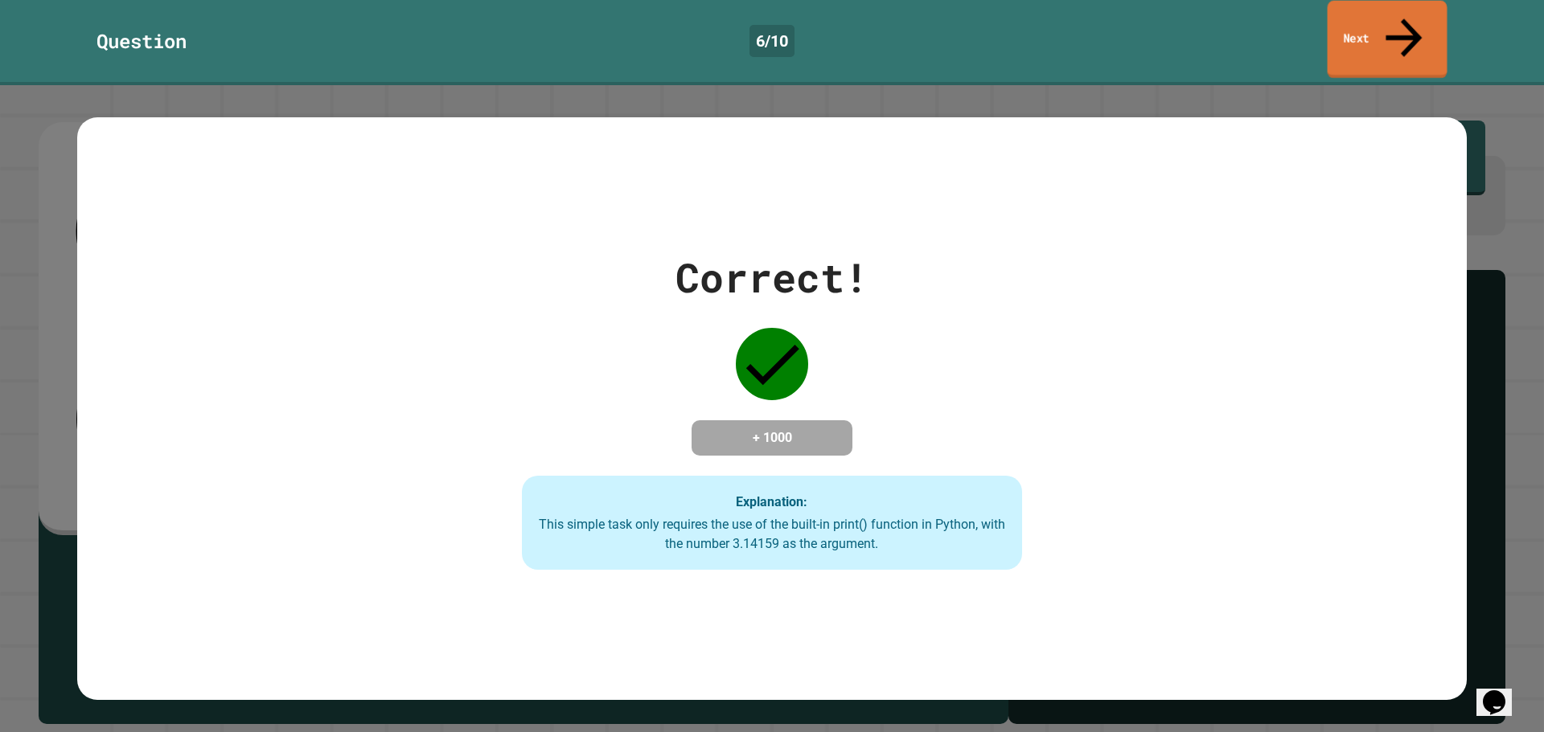
click at [1371, 23] on link "Next" at bounding box center [1387, 40] width 120 height 78
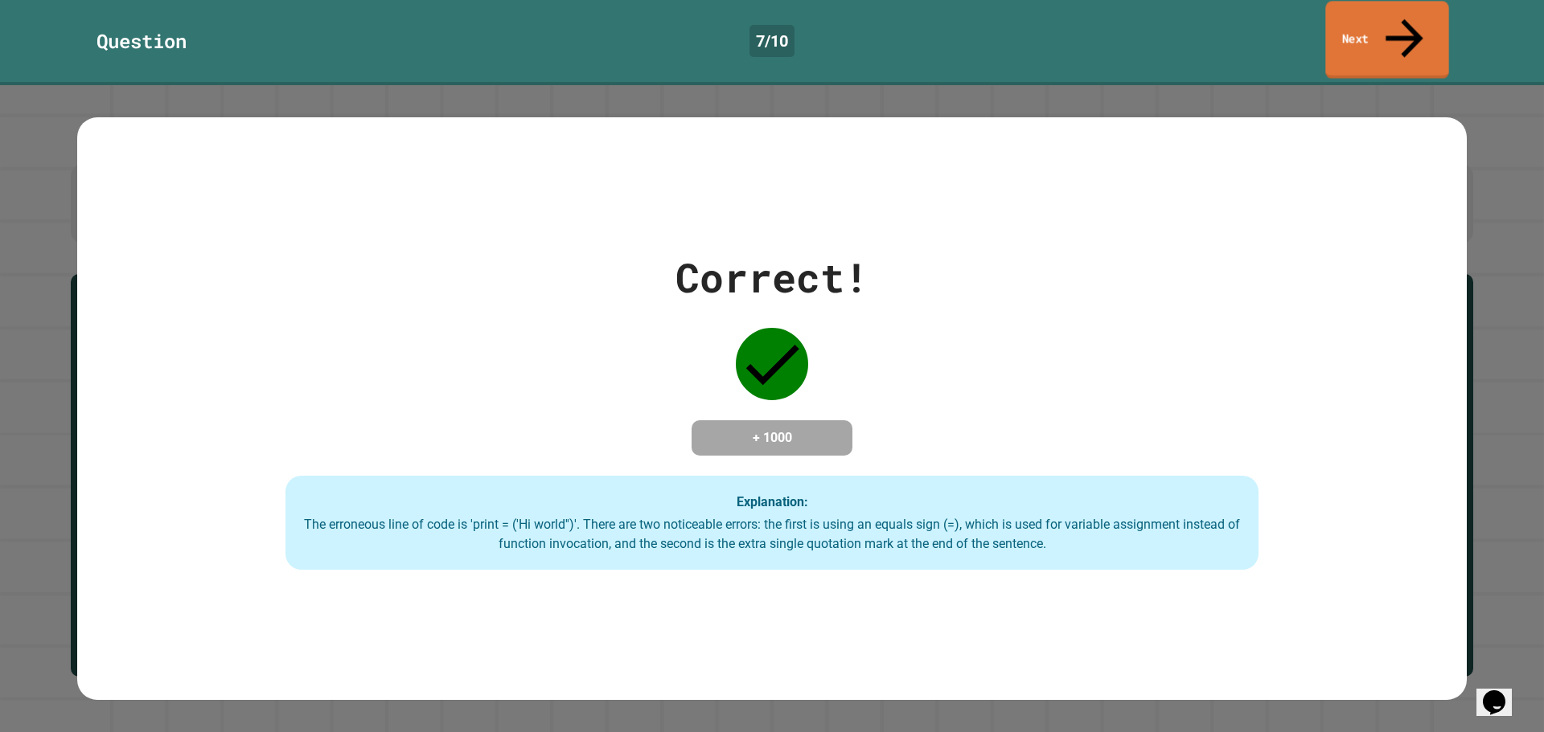
click at [1401, 18] on icon at bounding box center [1404, 38] width 56 height 57
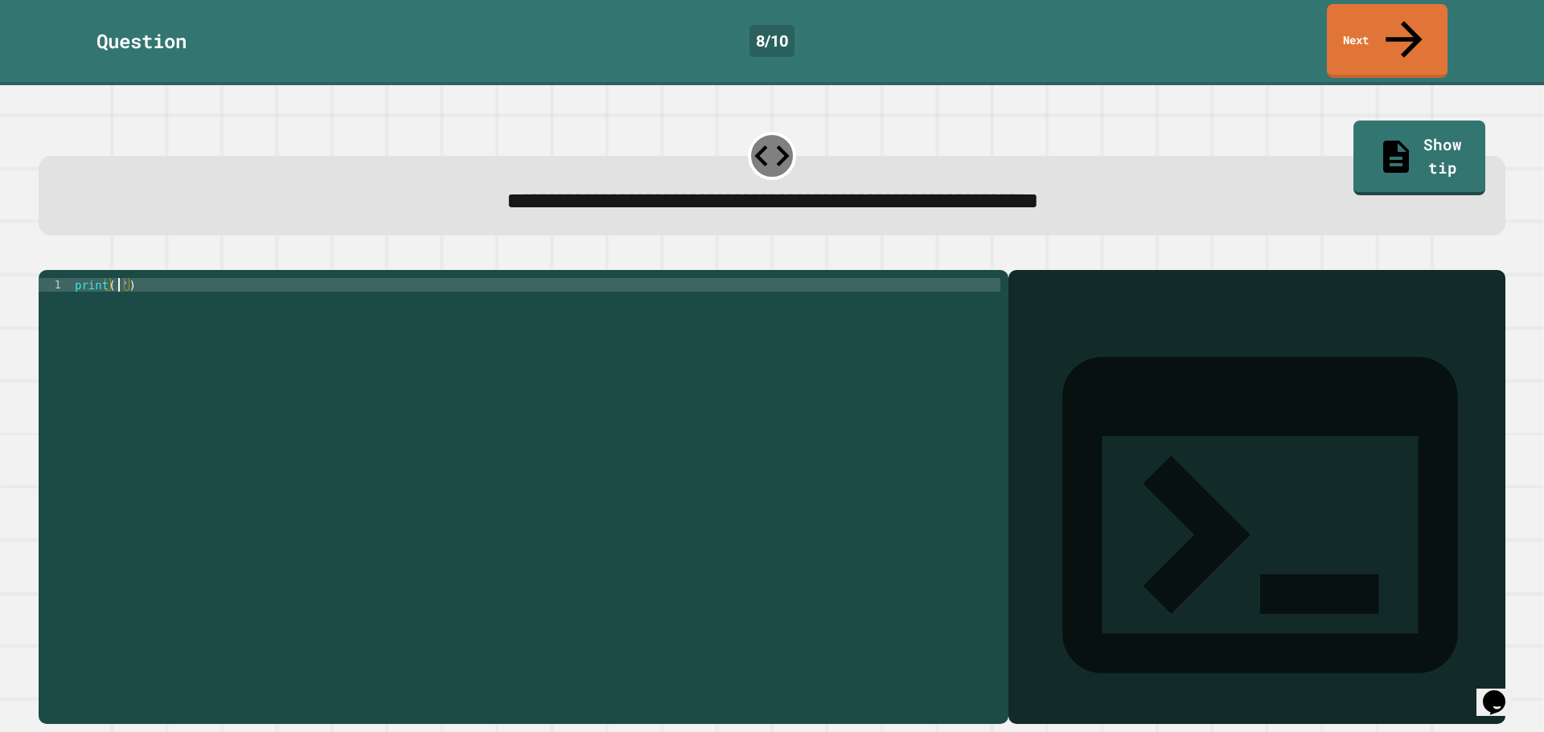
click at [118, 278] on div "print ( '' )" at bounding box center [536, 496] width 929 height 437
click at [126, 278] on div "print ( 'Its a ne)" at bounding box center [536, 496] width 929 height 437
click at [130, 278] on div "print ( 'Its a ne)" at bounding box center [536, 496] width 929 height 437
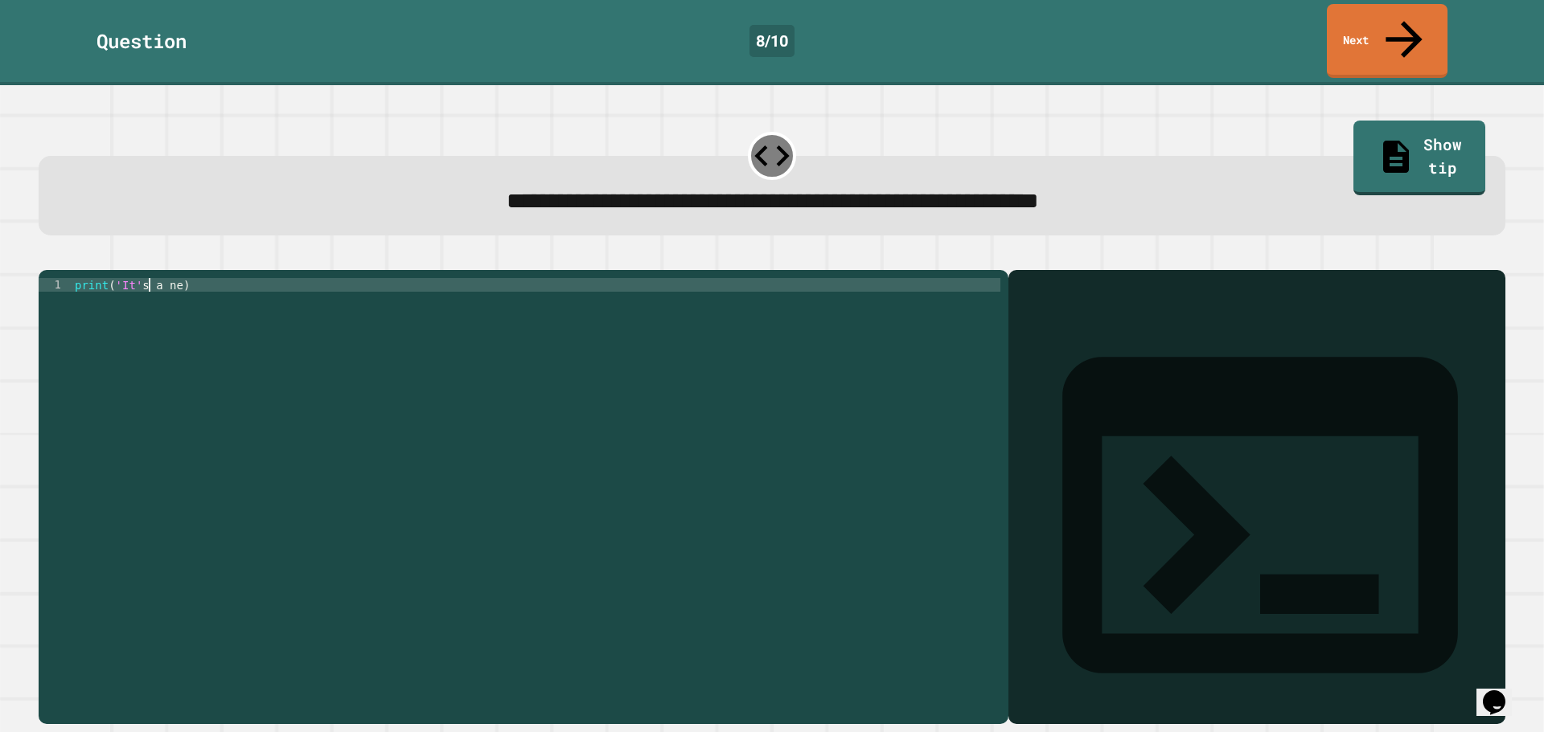
click at [149, 278] on div "print ( 'It' s a ne )" at bounding box center [536, 496] width 929 height 437
click at [170, 278] on div "print ( 'It' s a ne )" at bounding box center [536, 496] width 929 height 437
click at [178, 278] on div "print ( 'It' s a nbe )" at bounding box center [536, 496] width 929 height 437
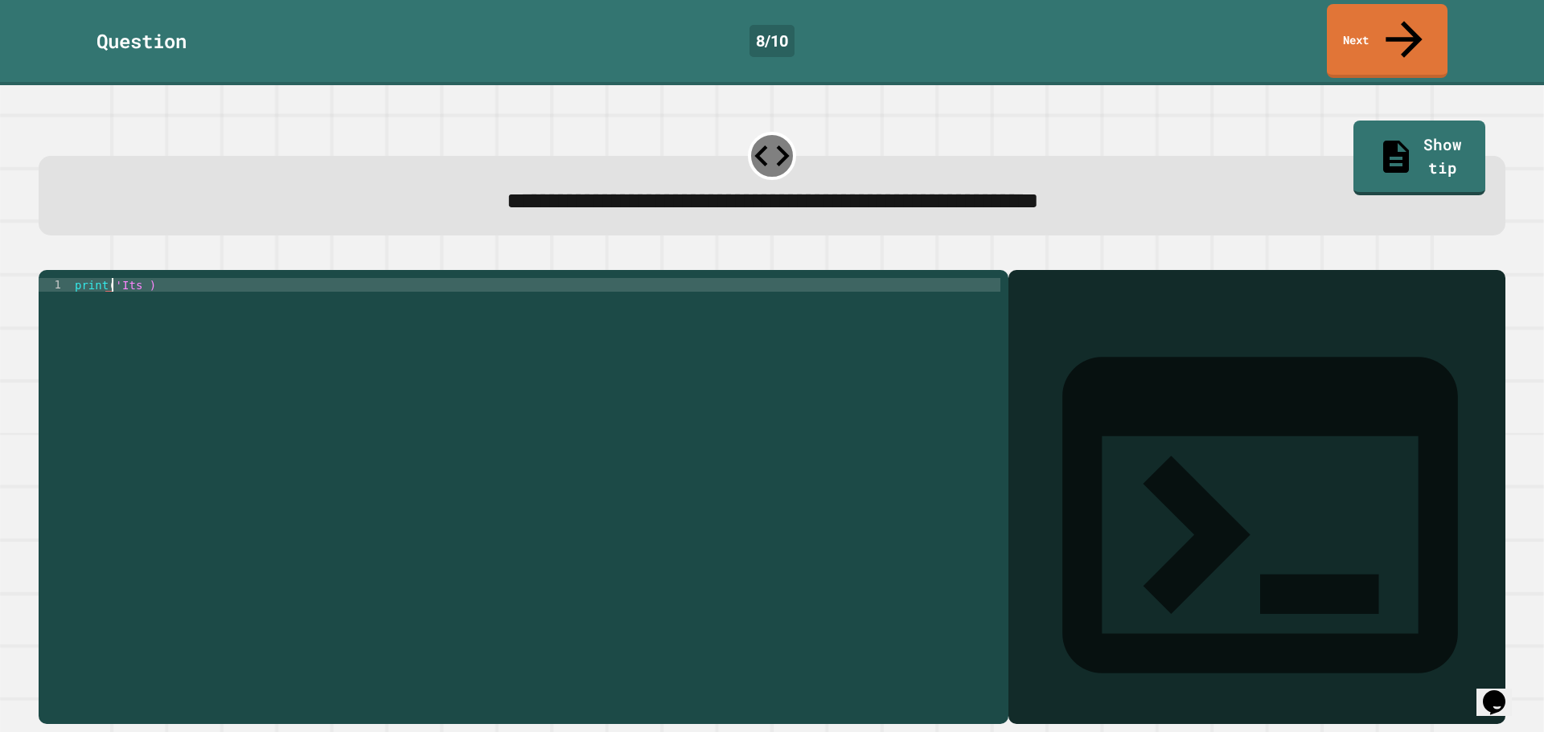
click at [111, 278] on div "print ( 'Its )" at bounding box center [536, 496] width 929 height 437
click at [137, 278] on div "print ( 'Its )" at bounding box center [536, 496] width 929 height 437
click at [133, 278] on div "print ( 'Its a beautiful day' )" at bounding box center [536, 496] width 929 height 437
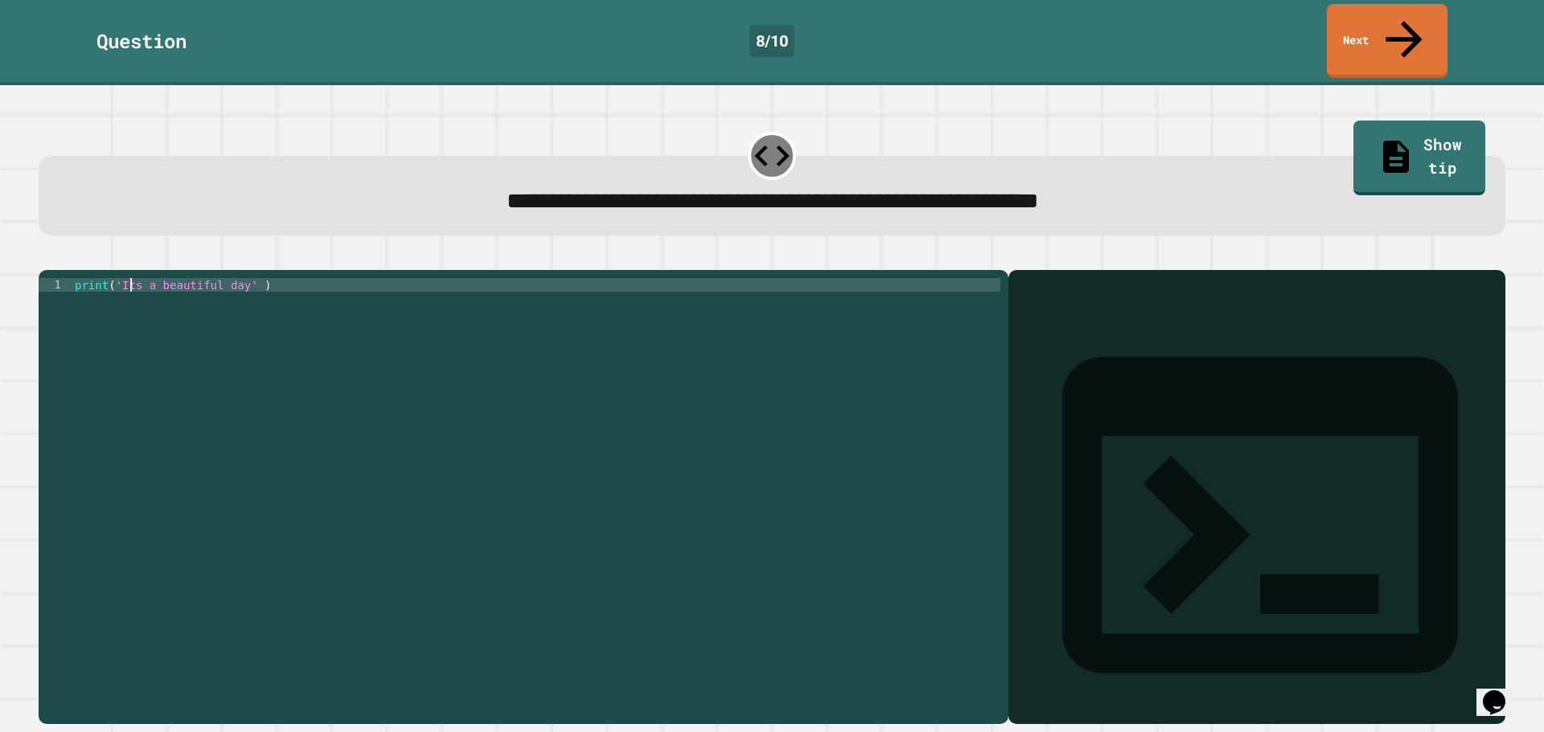
scroll to position [0, 4]
click at [116, 278] on div "print ( 'It' s a beautiful day ' )" at bounding box center [536, 496] width 929 height 437
click at [246, 278] on div "print ( "It's a beautiful day' )" at bounding box center [536, 496] width 929 height 437
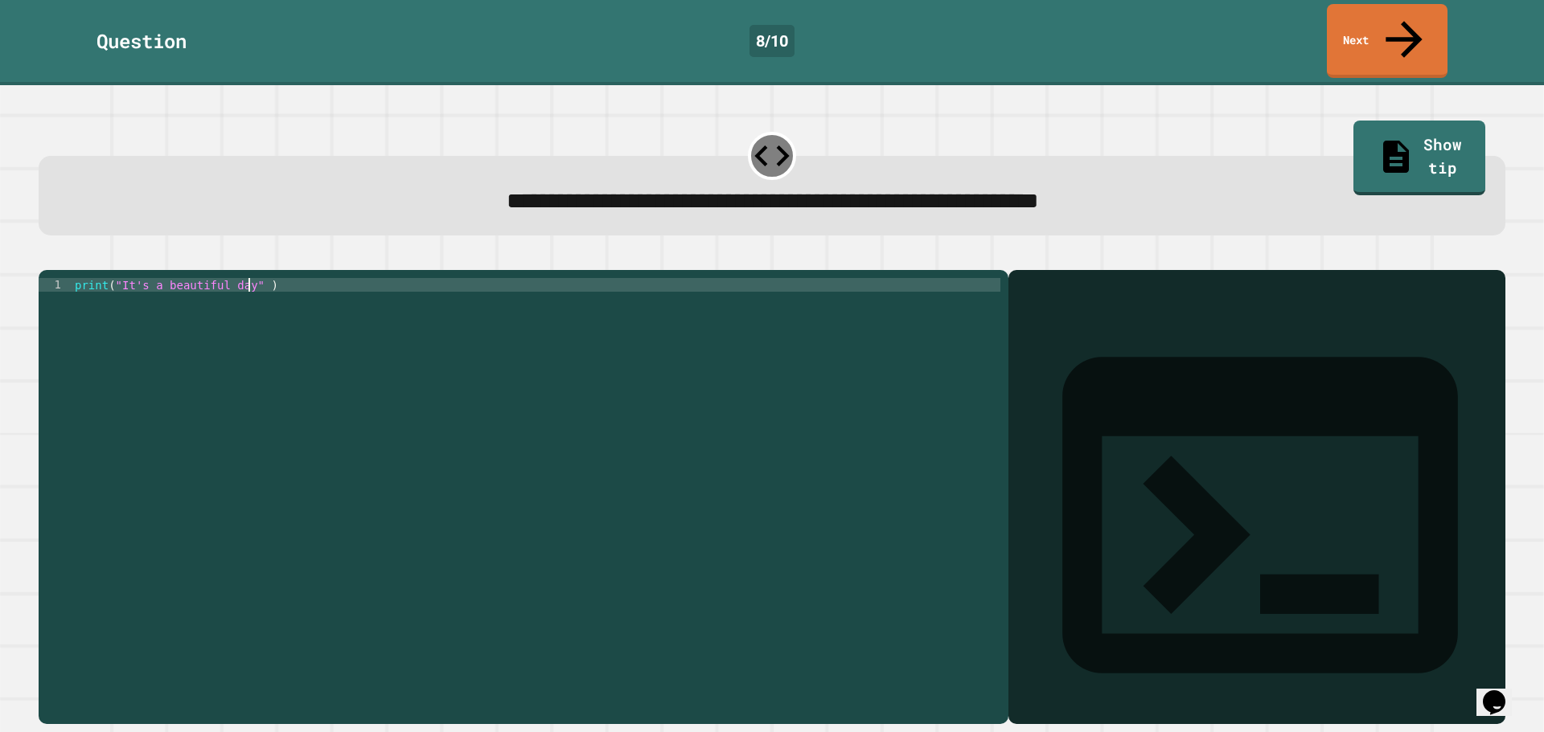
type textarea "**********"
click at [47, 257] on icon "button" at bounding box center [47, 257] width 0 height 0
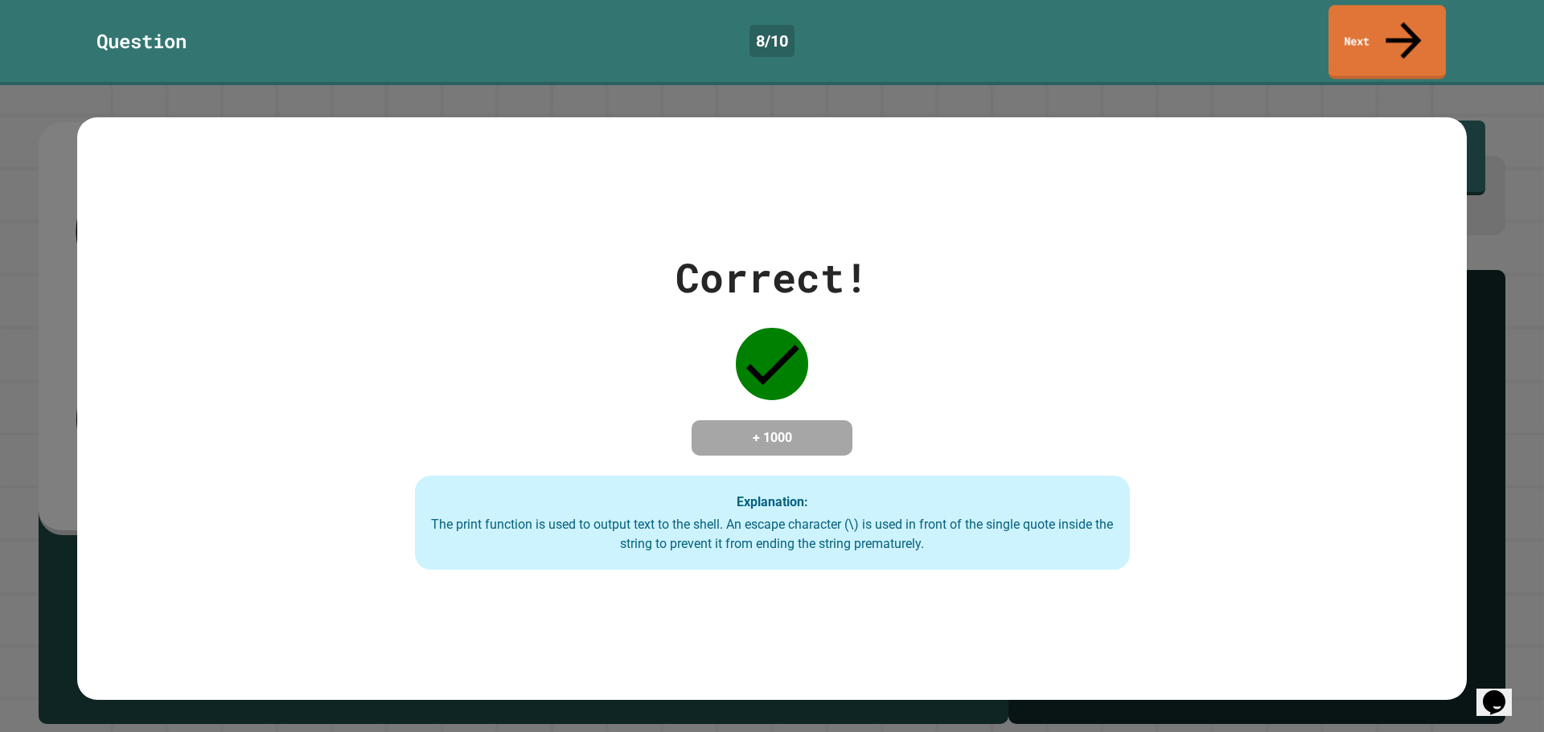
click at [1440, 0] on div "Question 8 / 10 Next" at bounding box center [772, 42] width 1544 height 85
click at [1427, 16] on link "Next" at bounding box center [1386, 40] width 117 height 78
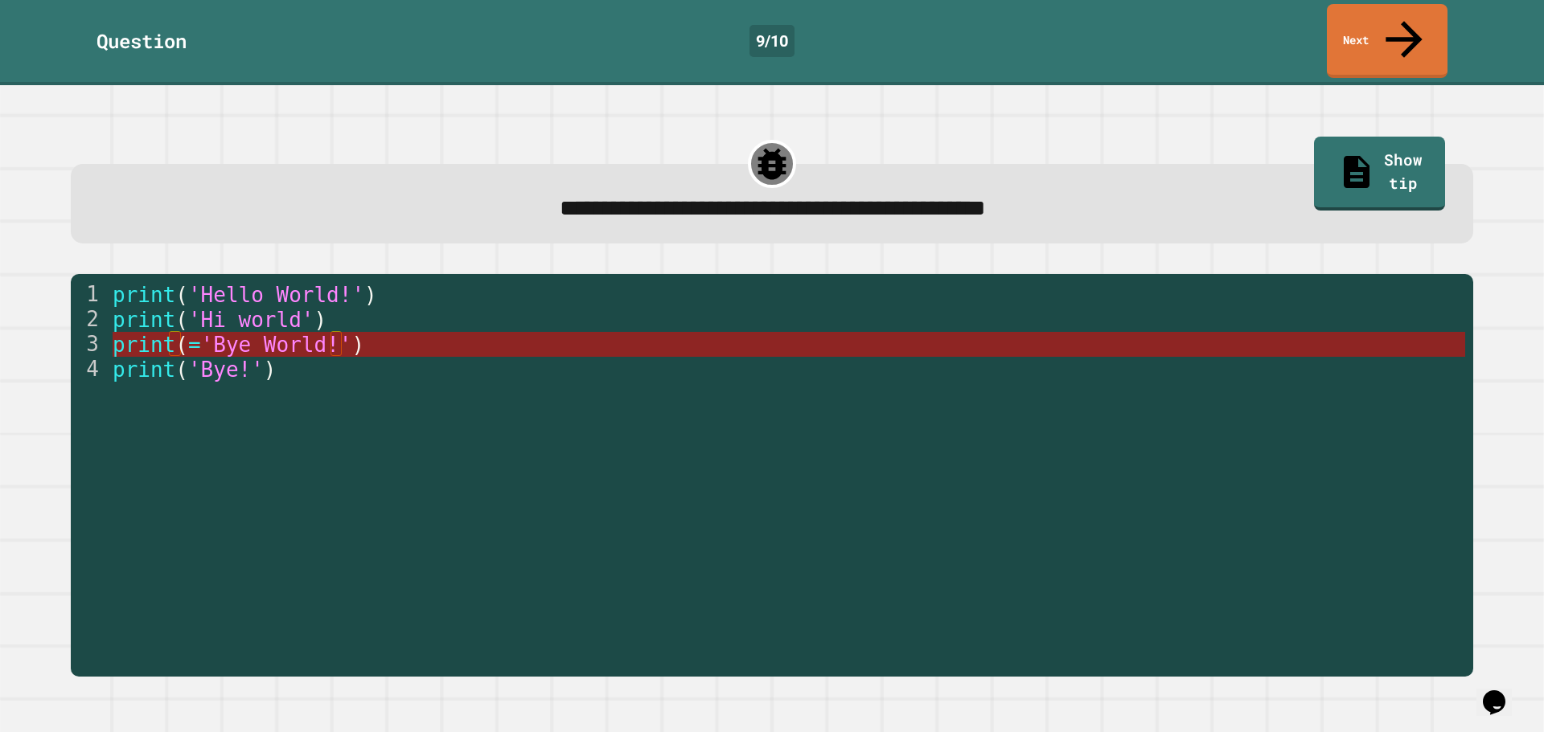
click at [179, 333] on span "(" at bounding box center [181, 345] width 13 height 24
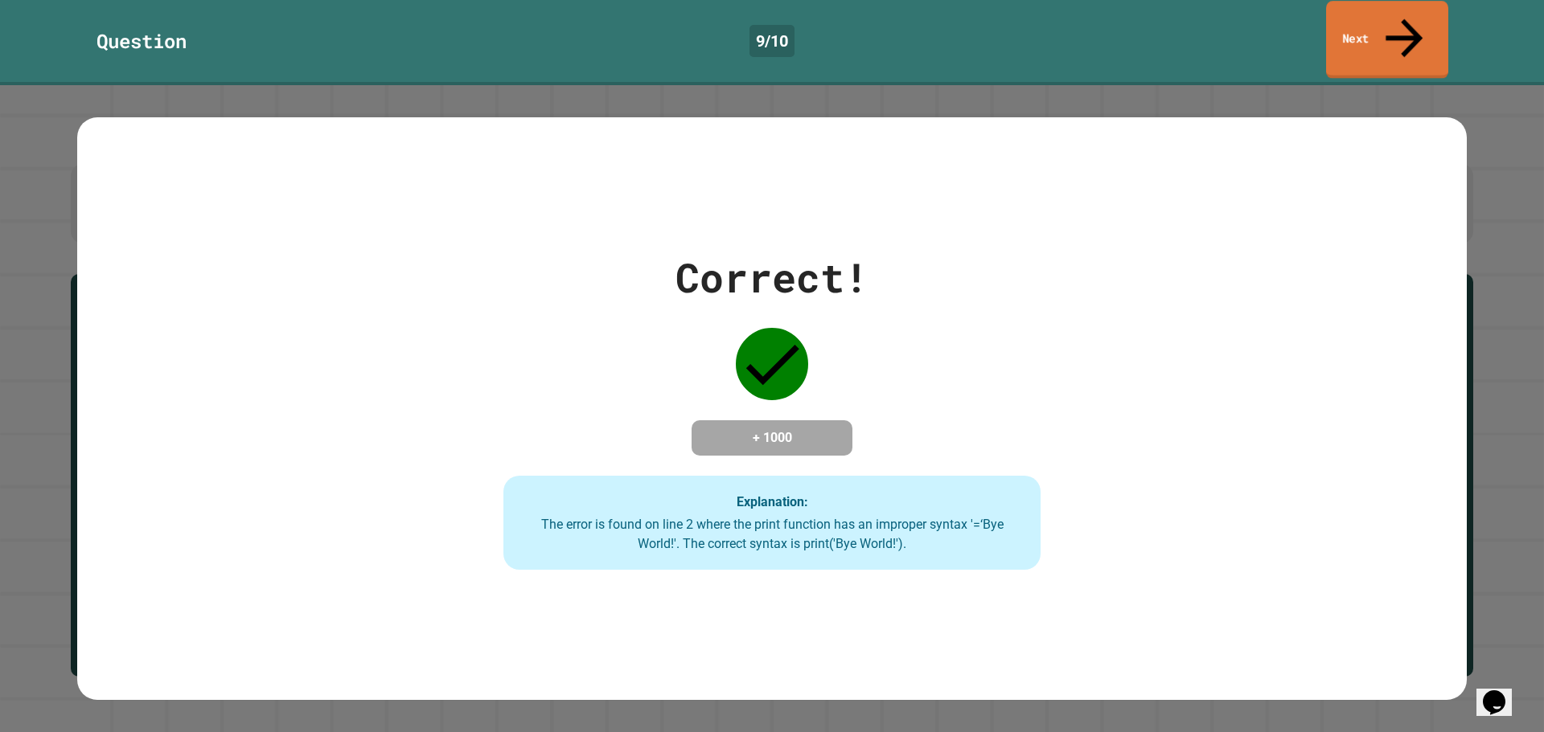
click at [1393, 32] on link "Next" at bounding box center [1387, 40] width 122 height 78
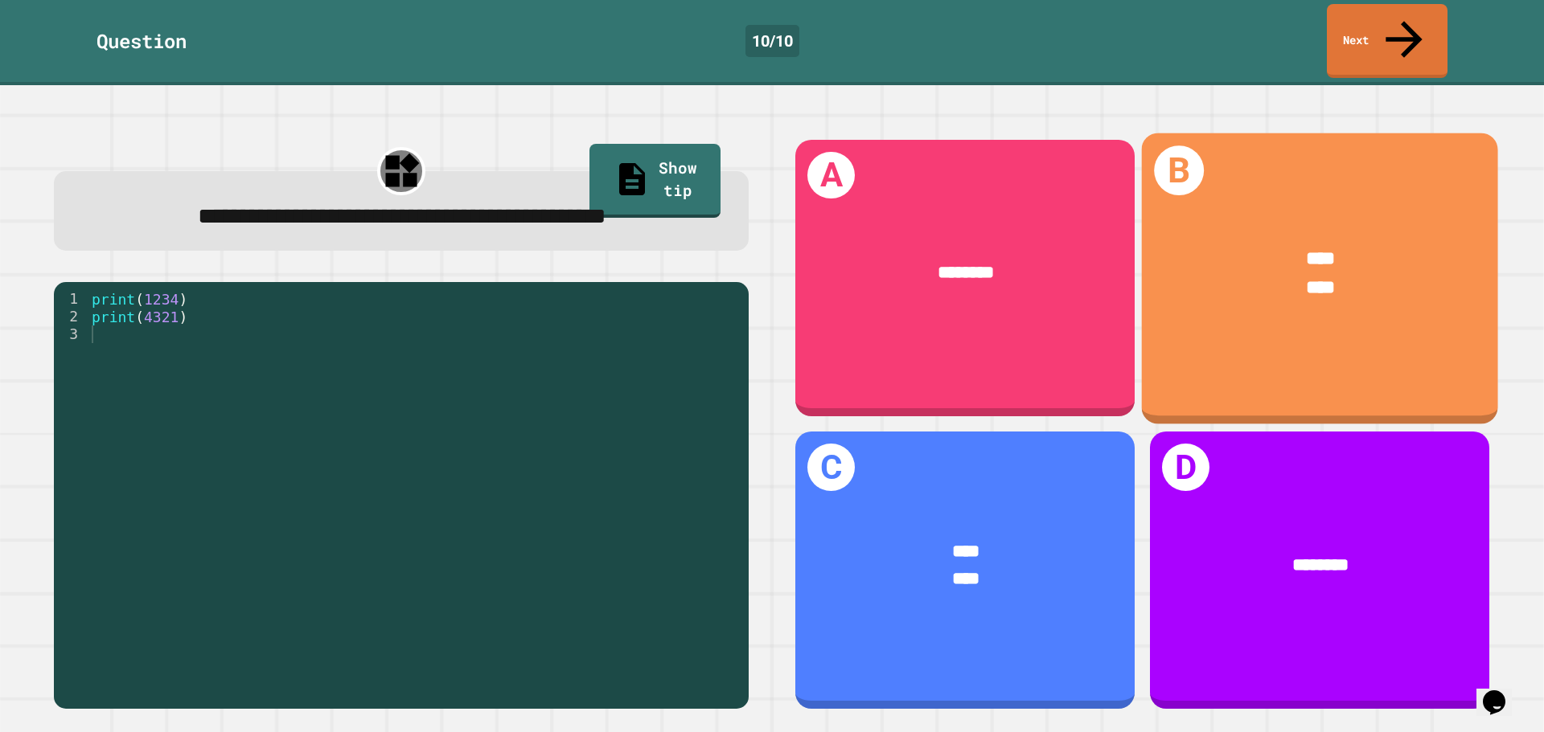
click at [1307, 290] on div "**** ****" at bounding box center [1320, 273] width 356 height 132
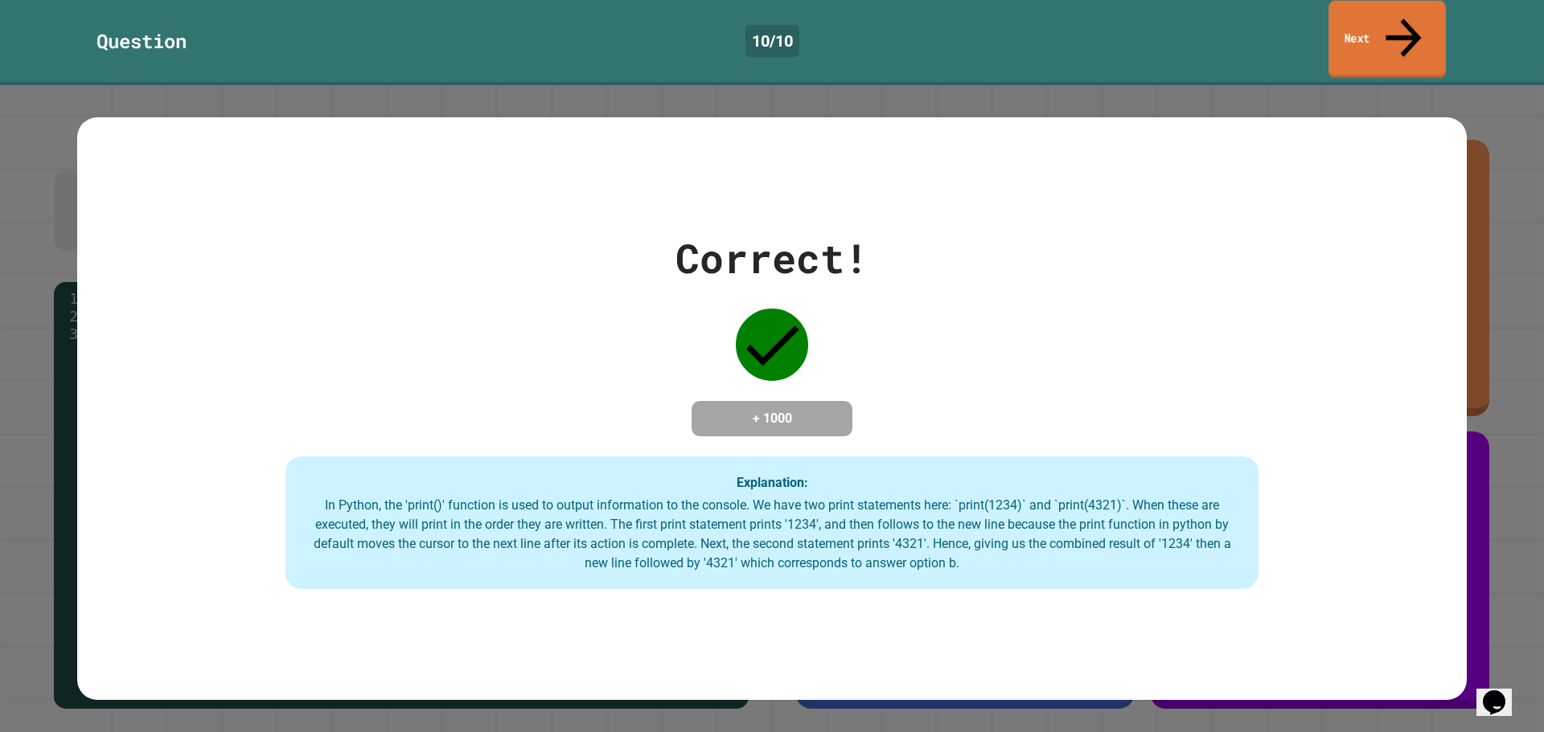
click at [1422, 18] on link "Next" at bounding box center [1386, 40] width 117 height 78
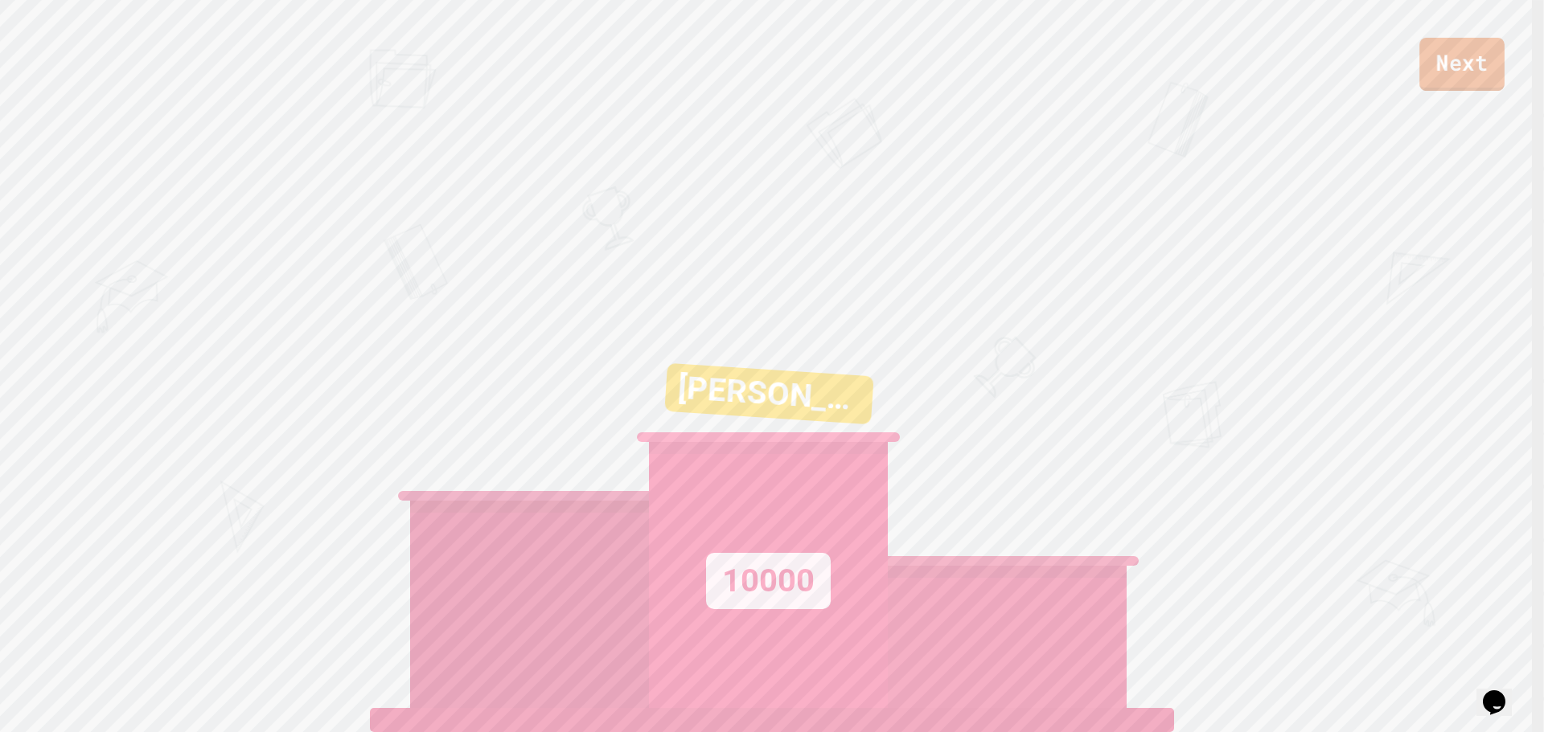
click at [1442, 64] on link "Next" at bounding box center [1461, 64] width 85 height 53
